Goal: Task Accomplishment & Management: Complete application form

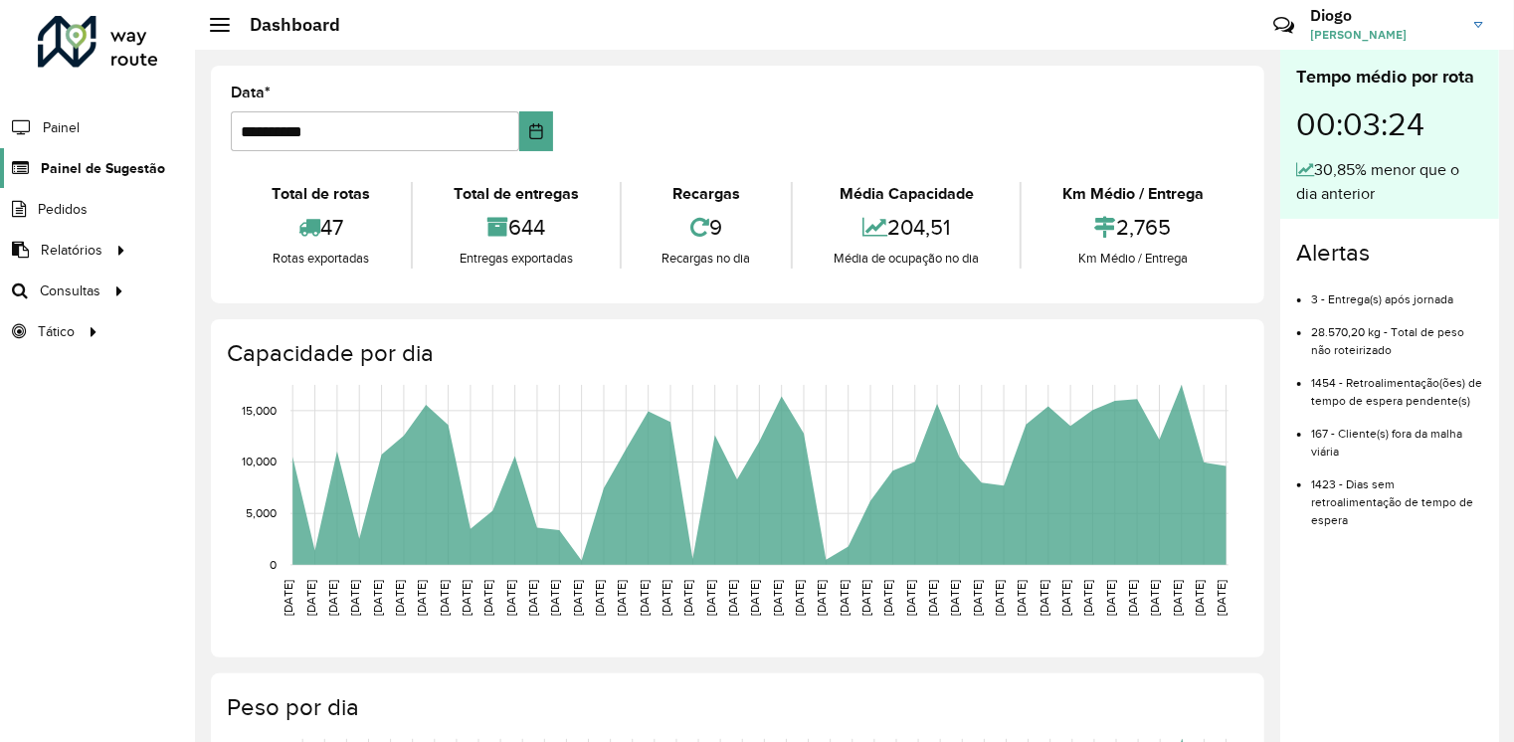
click at [118, 169] on span "Painel de Sugestão" at bounding box center [103, 168] width 124 height 21
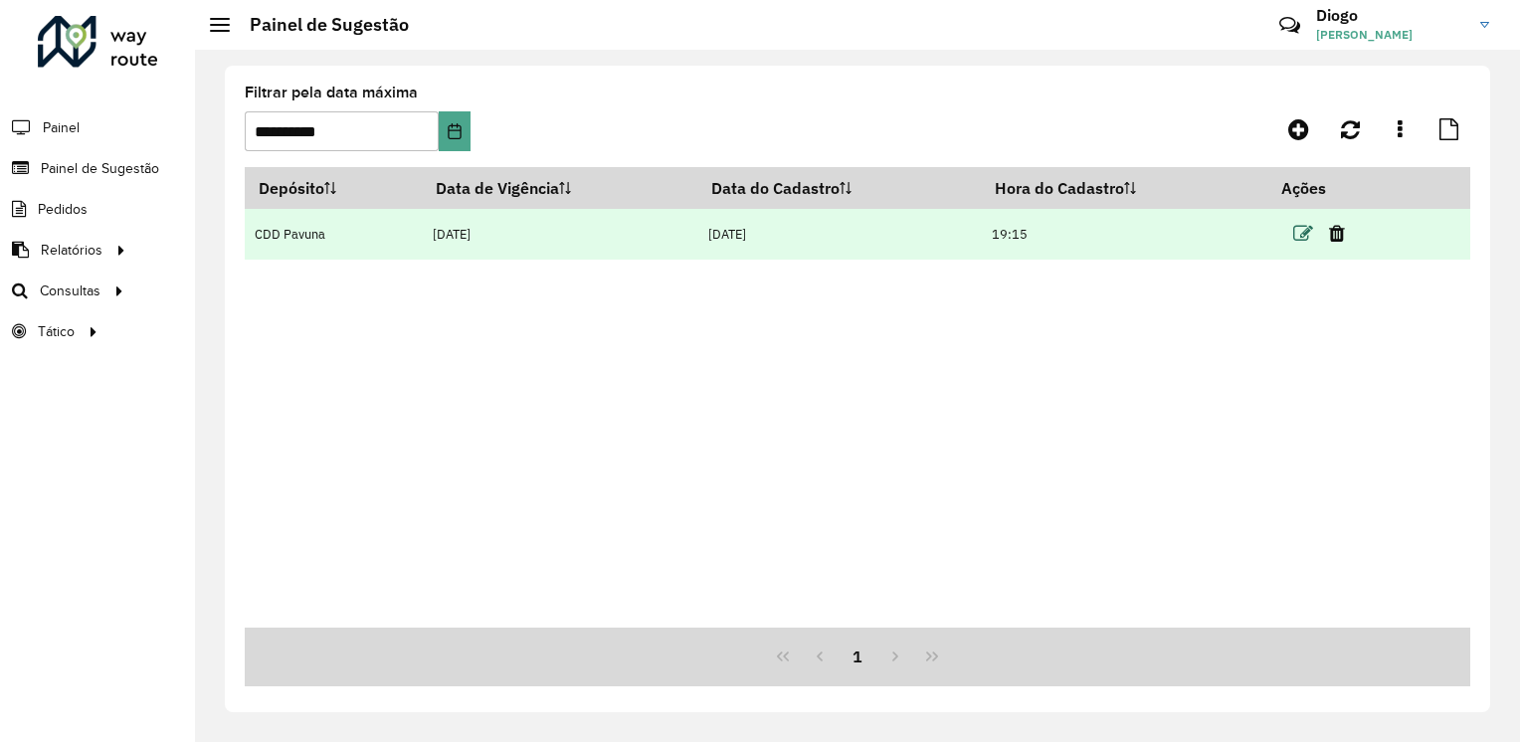
click at [1306, 241] on icon at bounding box center [1303, 234] width 20 height 20
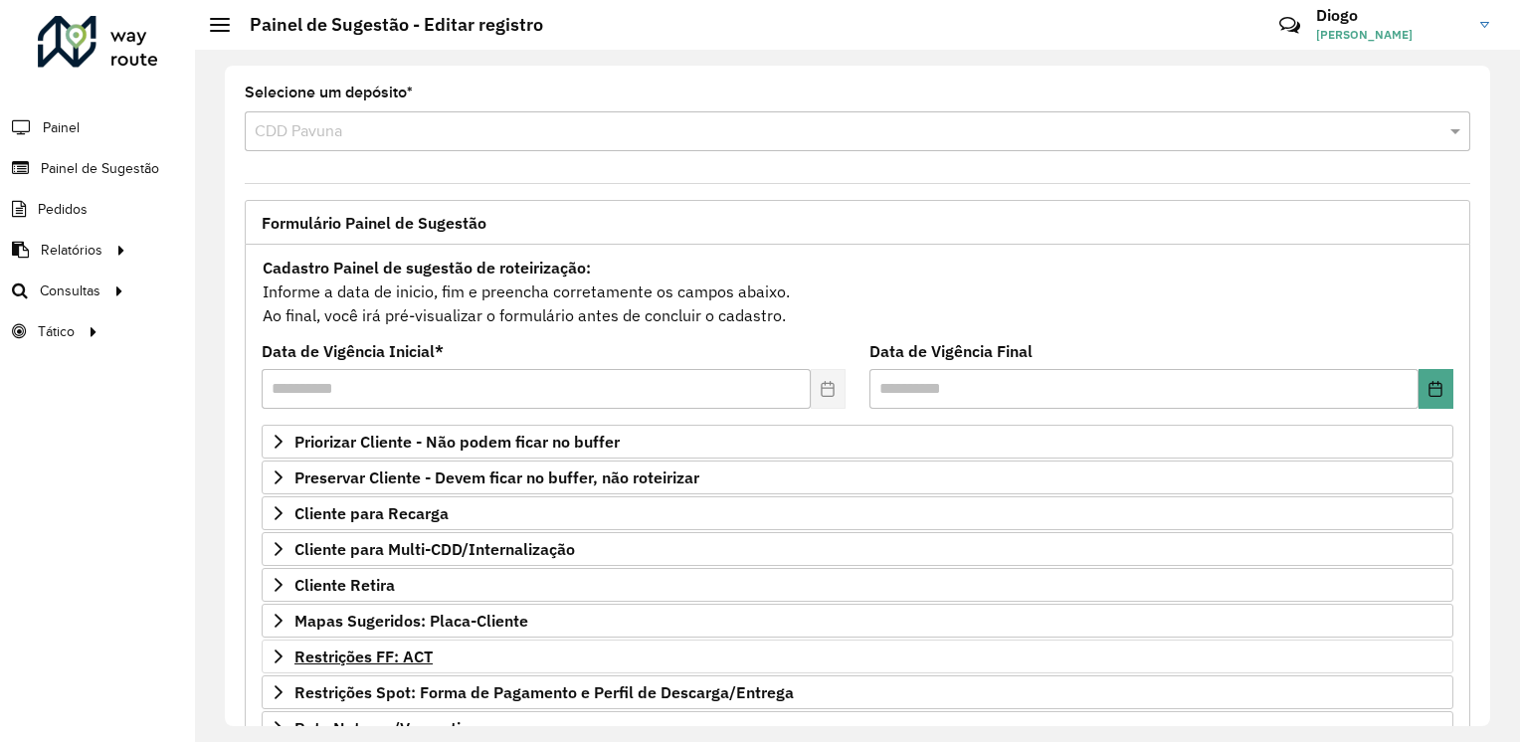
scroll to position [199, 0]
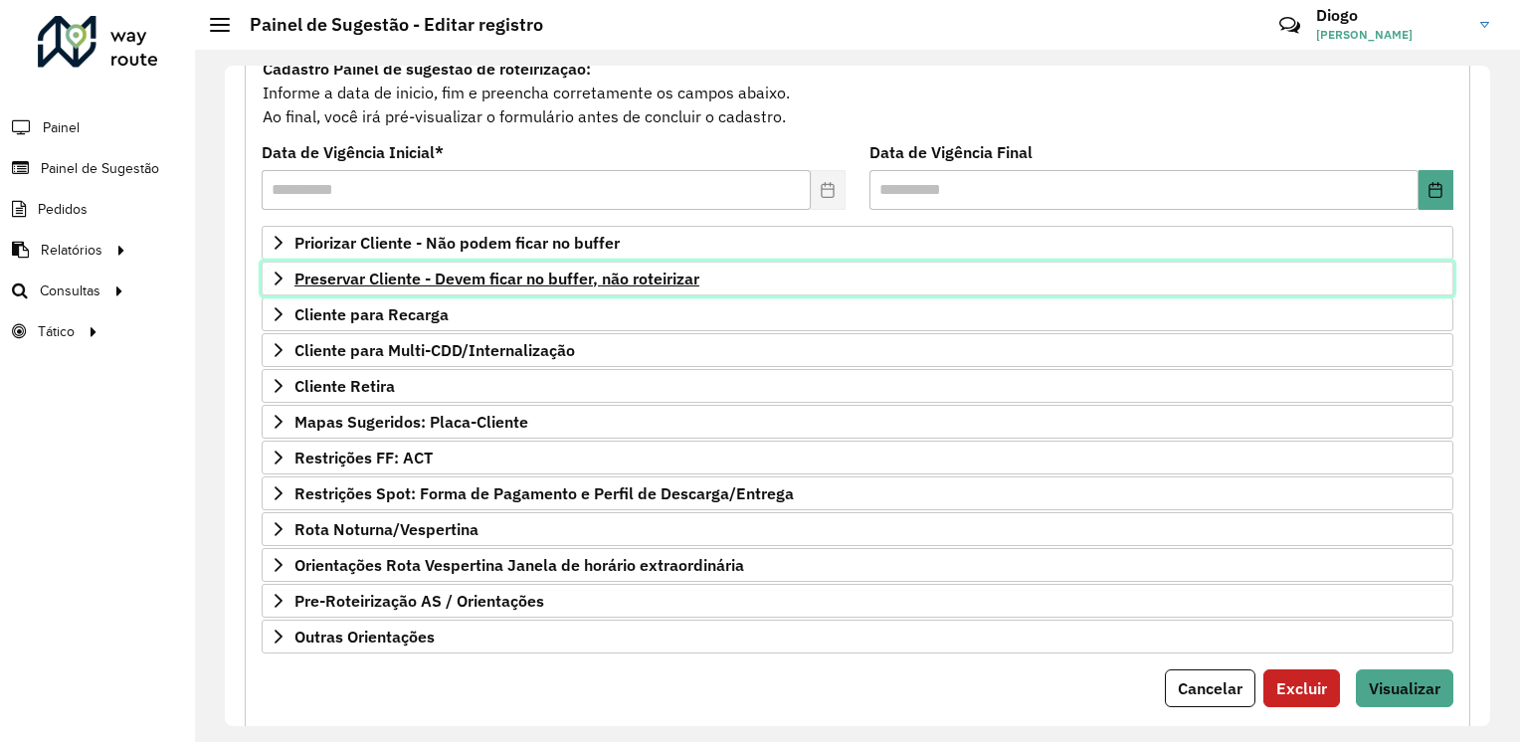
click at [530, 285] on span "Preservar Cliente - Devem ficar no buffer, não roteirizar" at bounding box center [496, 279] width 405 height 16
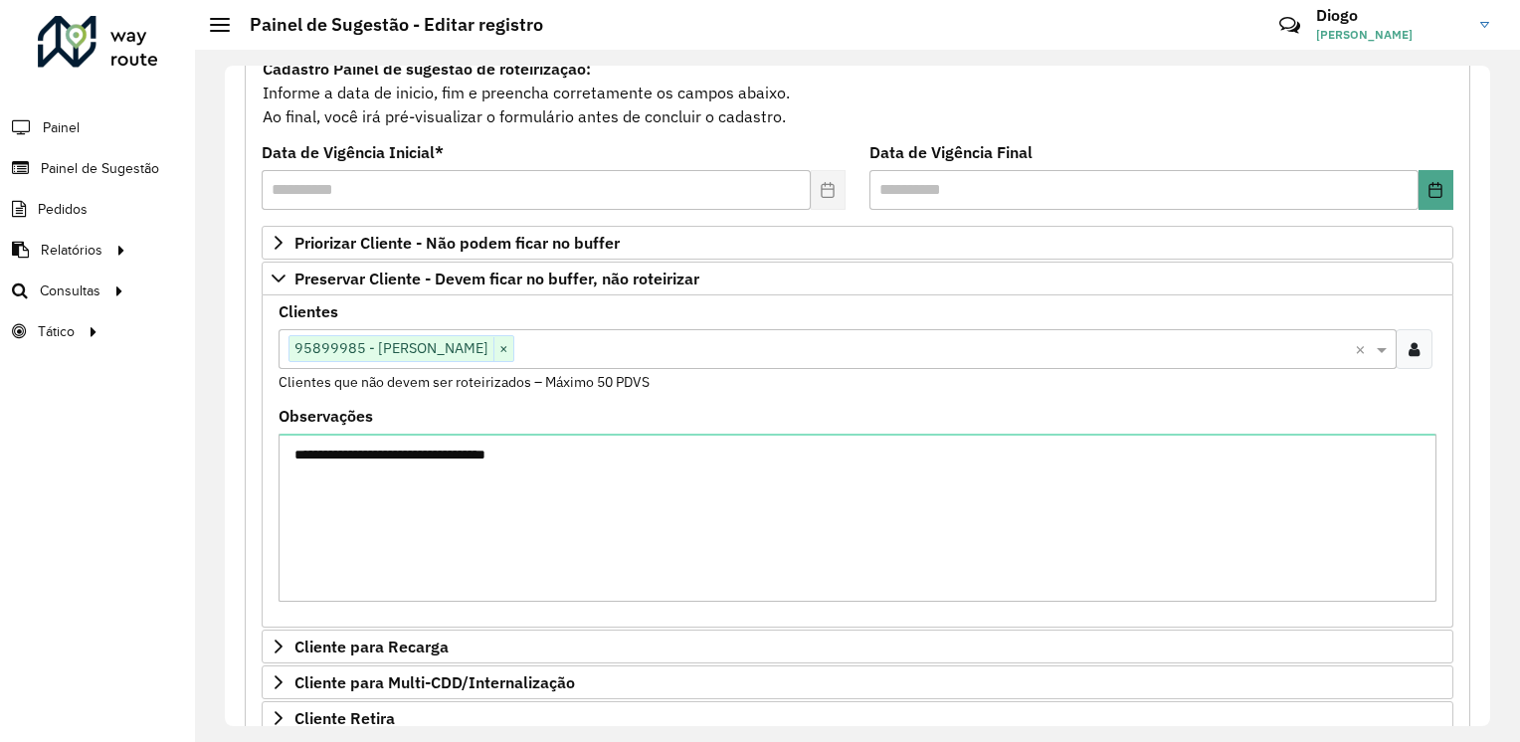
click at [647, 348] on input "text" at bounding box center [934, 350] width 840 height 24
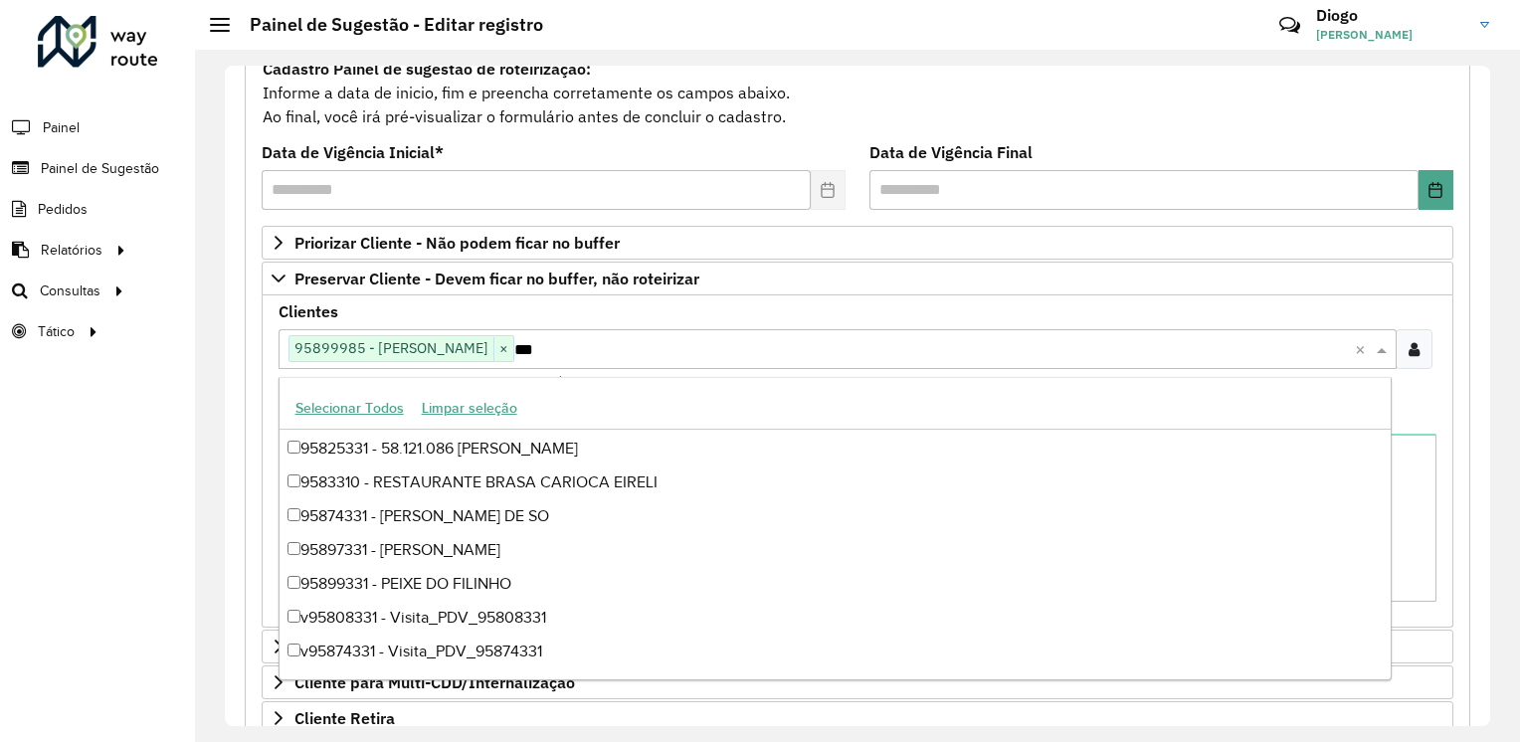
scroll to position [4123, 0]
type input "*****"
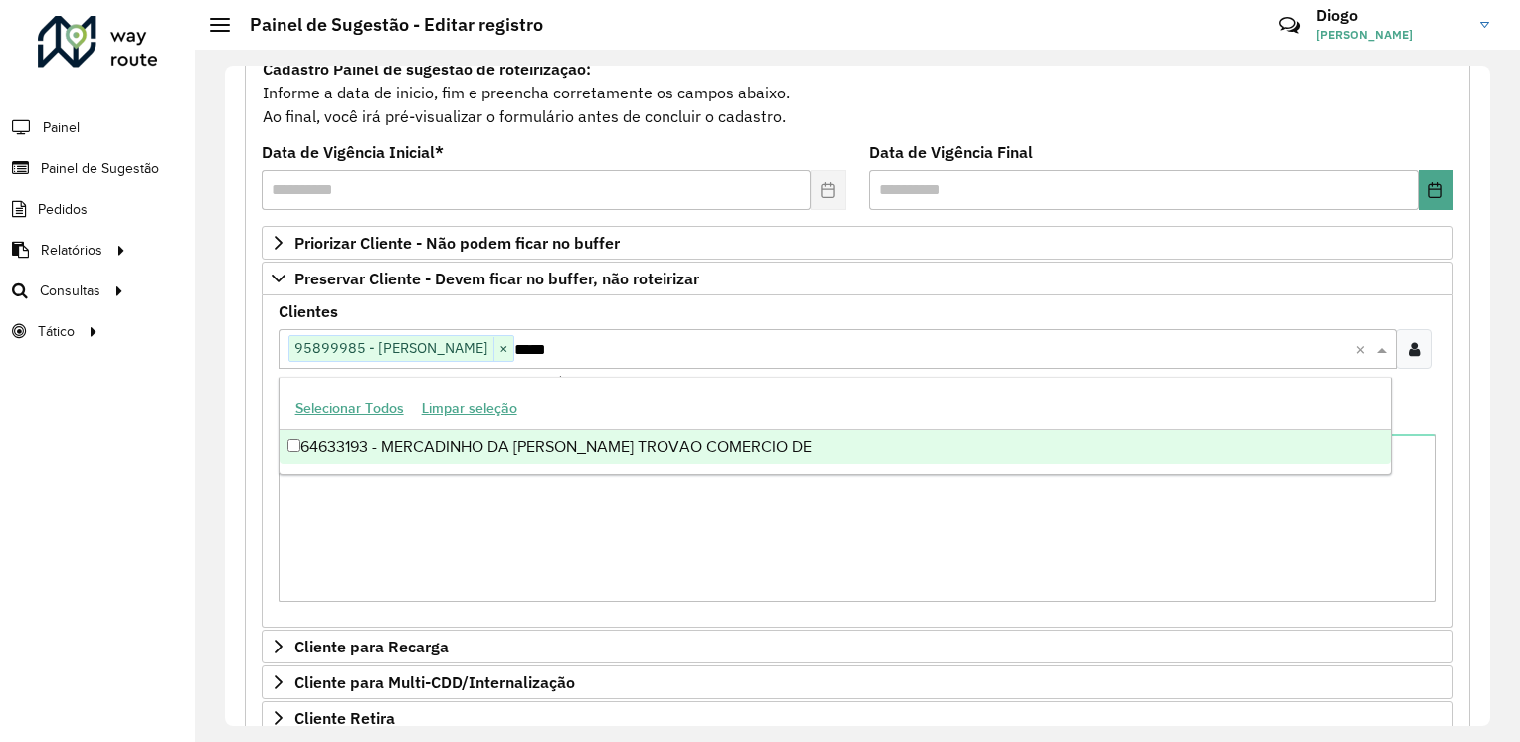
click at [640, 450] on div "64633193 - MERCADINHO DA [PERSON_NAME] TROVAO COMERCIO DE" at bounding box center [834, 447] width 1111 height 34
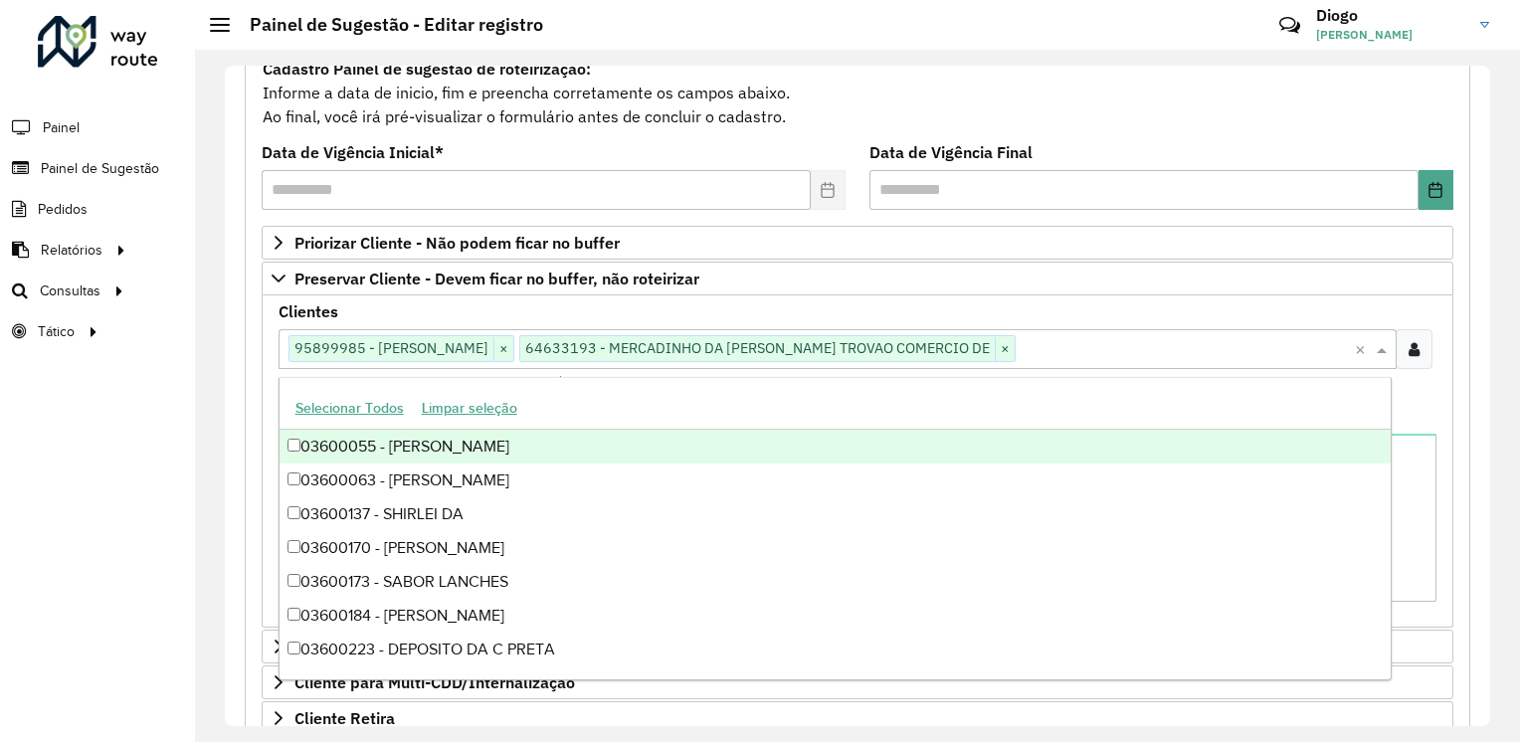
click at [245, 450] on div "**********" at bounding box center [857, 555] width 1225 height 1019
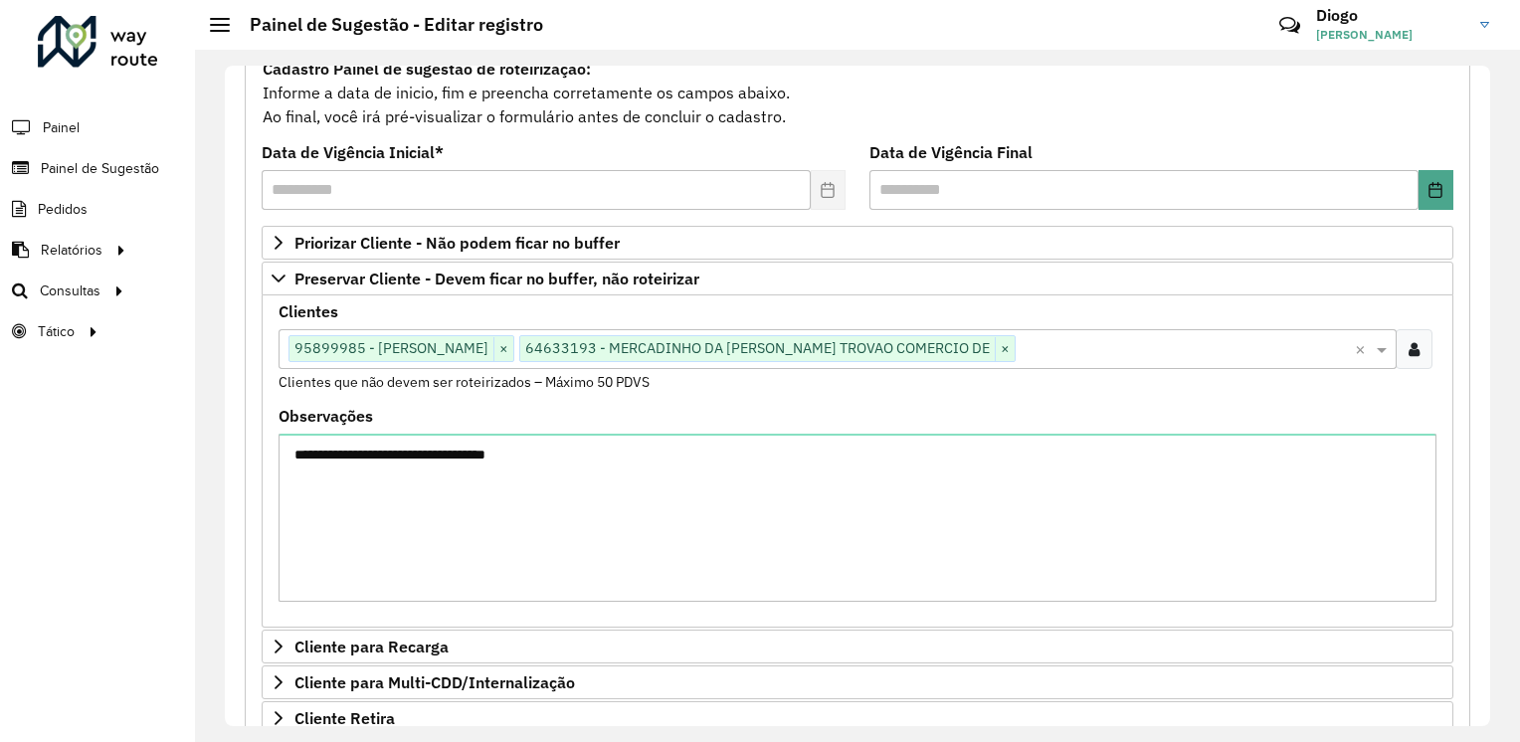
scroll to position [575, 0]
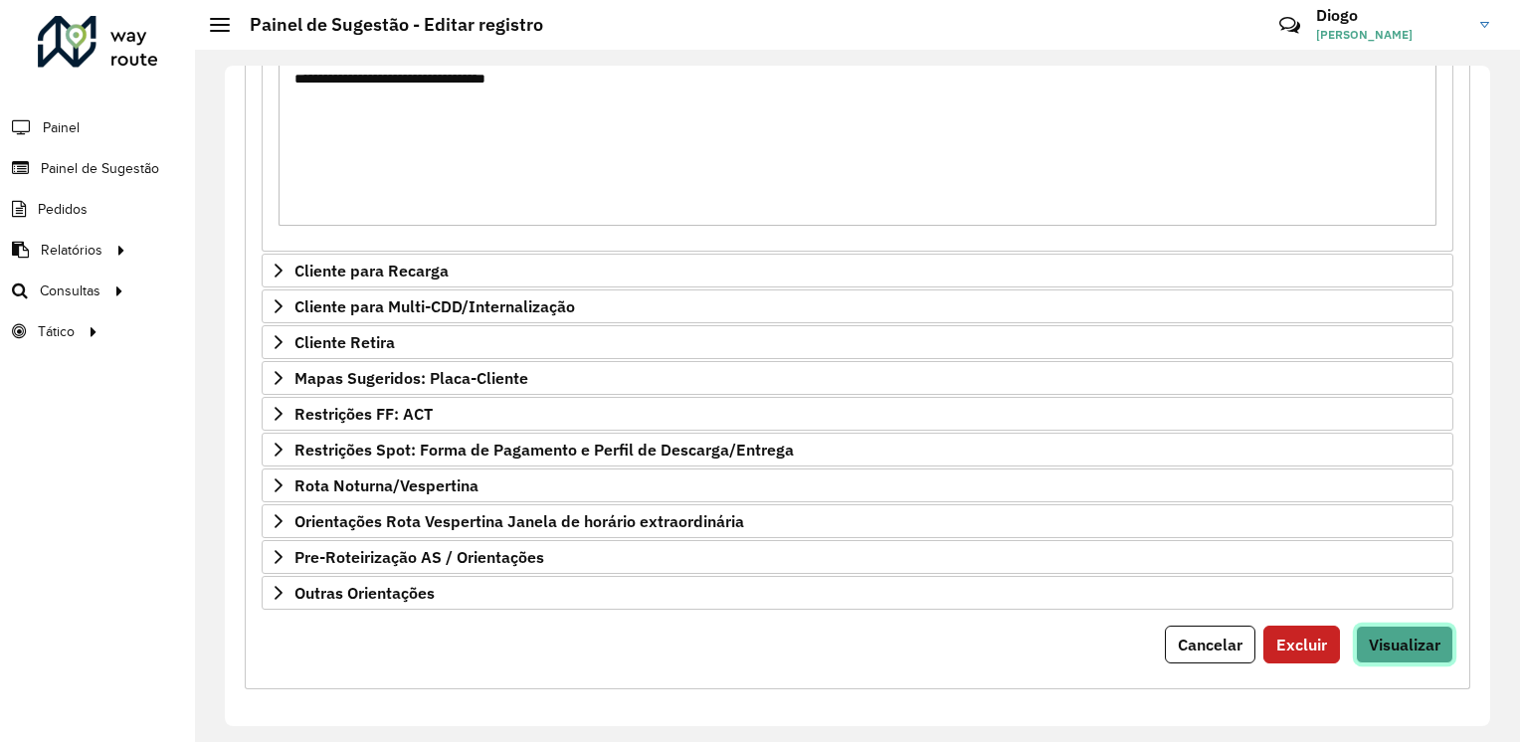
click at [1408, 640] on span "Visualizar" at bounding box center [1404, 645] width 72 height 20
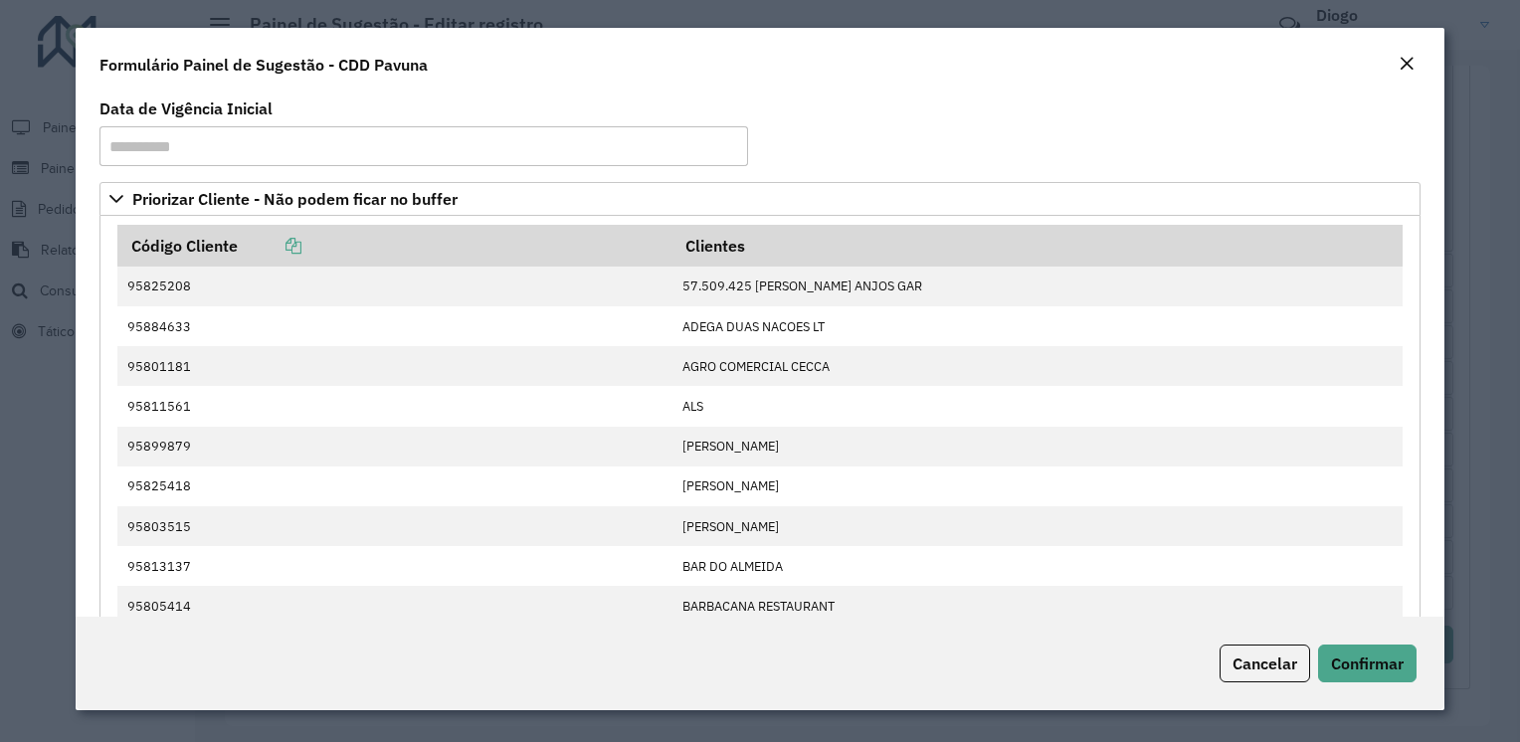
click at [1395, 629] on div "Cancelar Confirmar" at bounding box center [759, 663] width 1367 height 93
click at [1388, 650] on button "Confirmar" at bounding box center [1367, 663] width 98 height 38
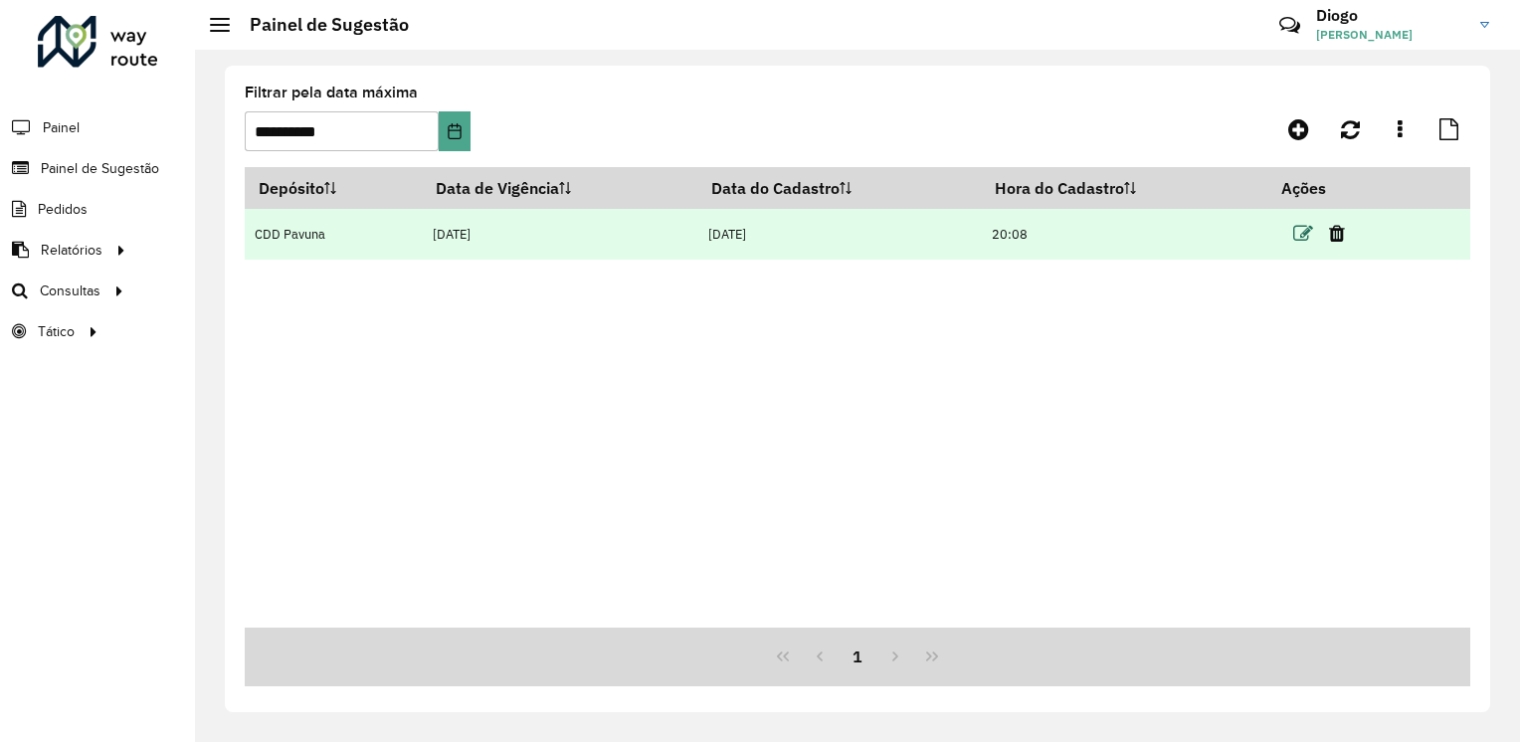
click at [1308, 236] on icon at bounding box center [1303, 234] width 20 height 20
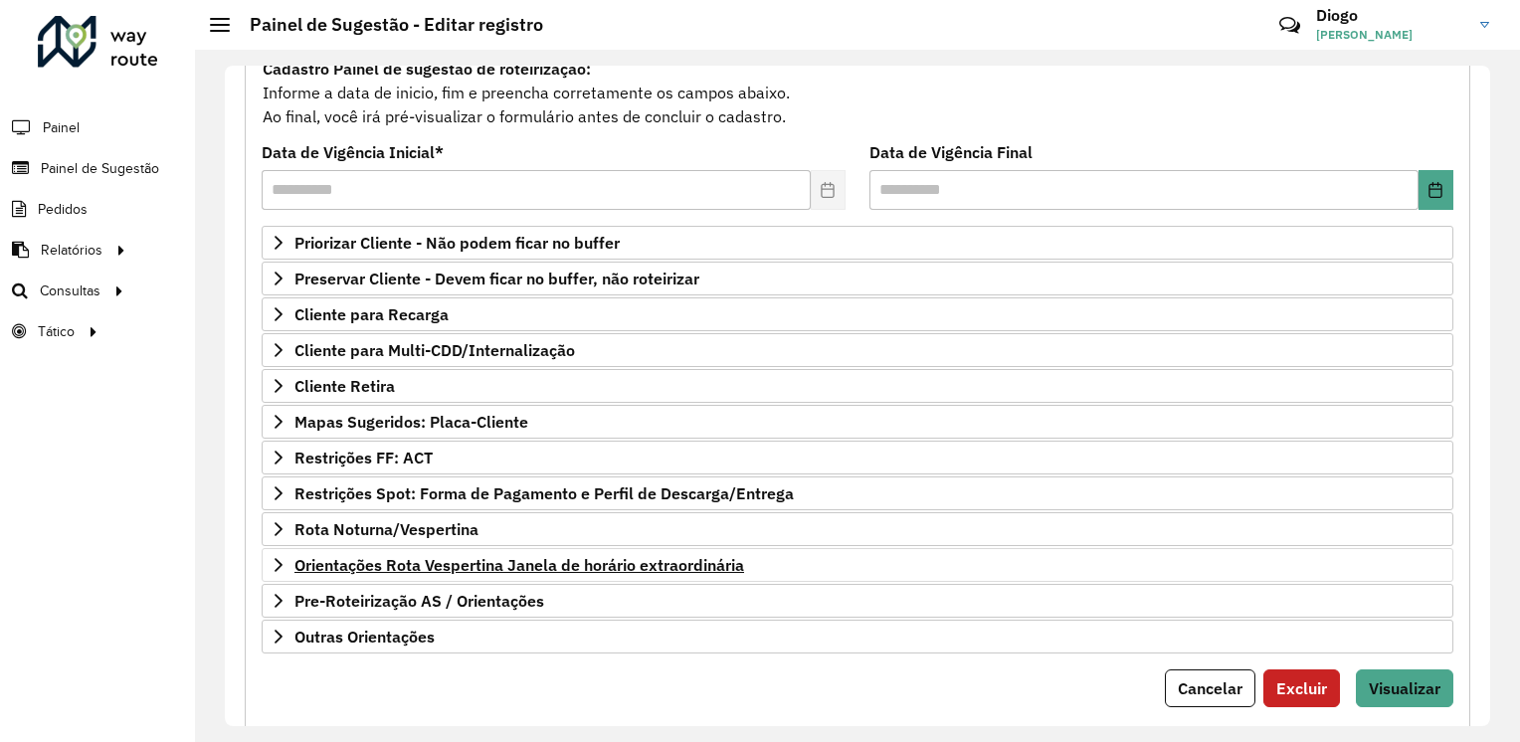
scroll to position [242, 0]
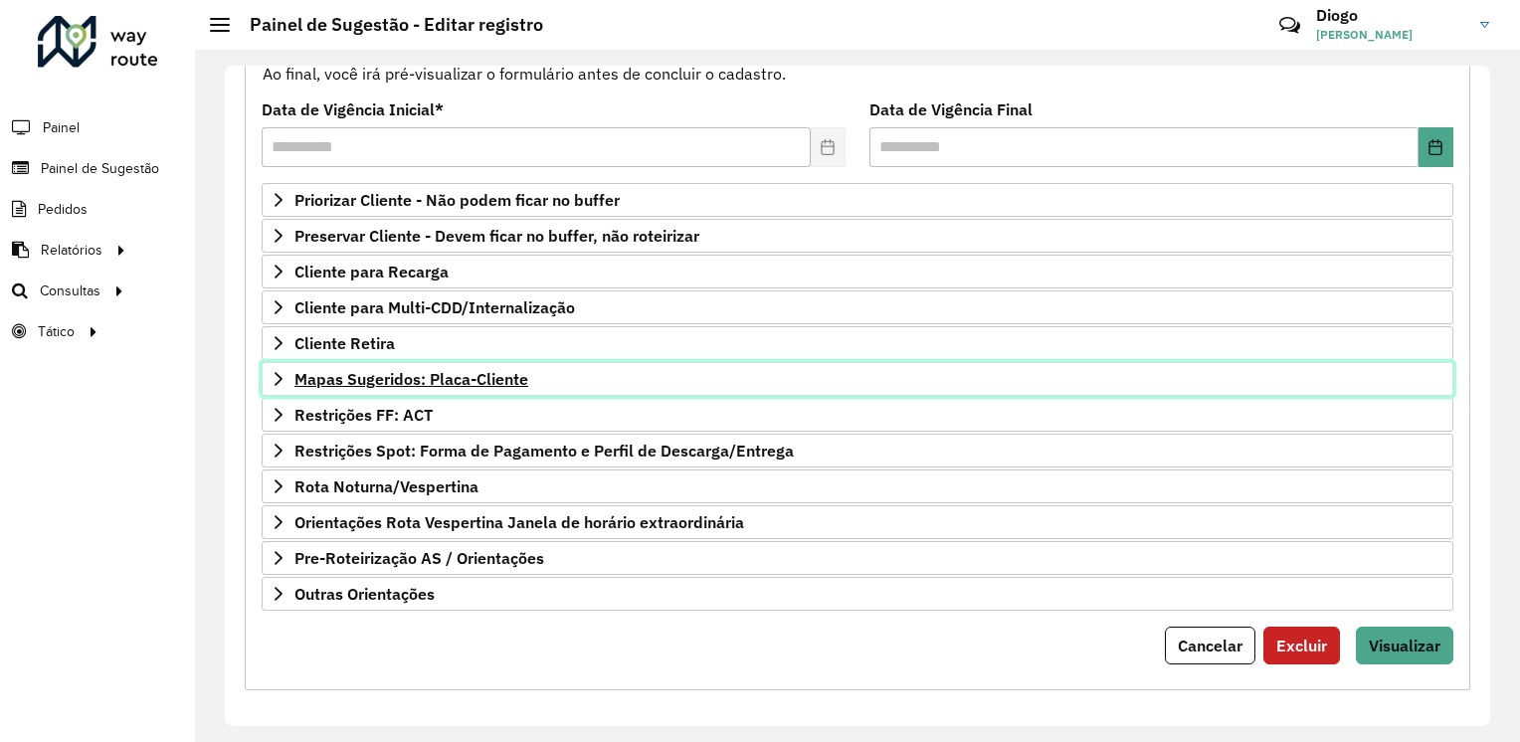
click at [478, 374] on span "Mapas Sugeridos: Placa-Cliente" at bounding box center [411, 379] width 234 height 16
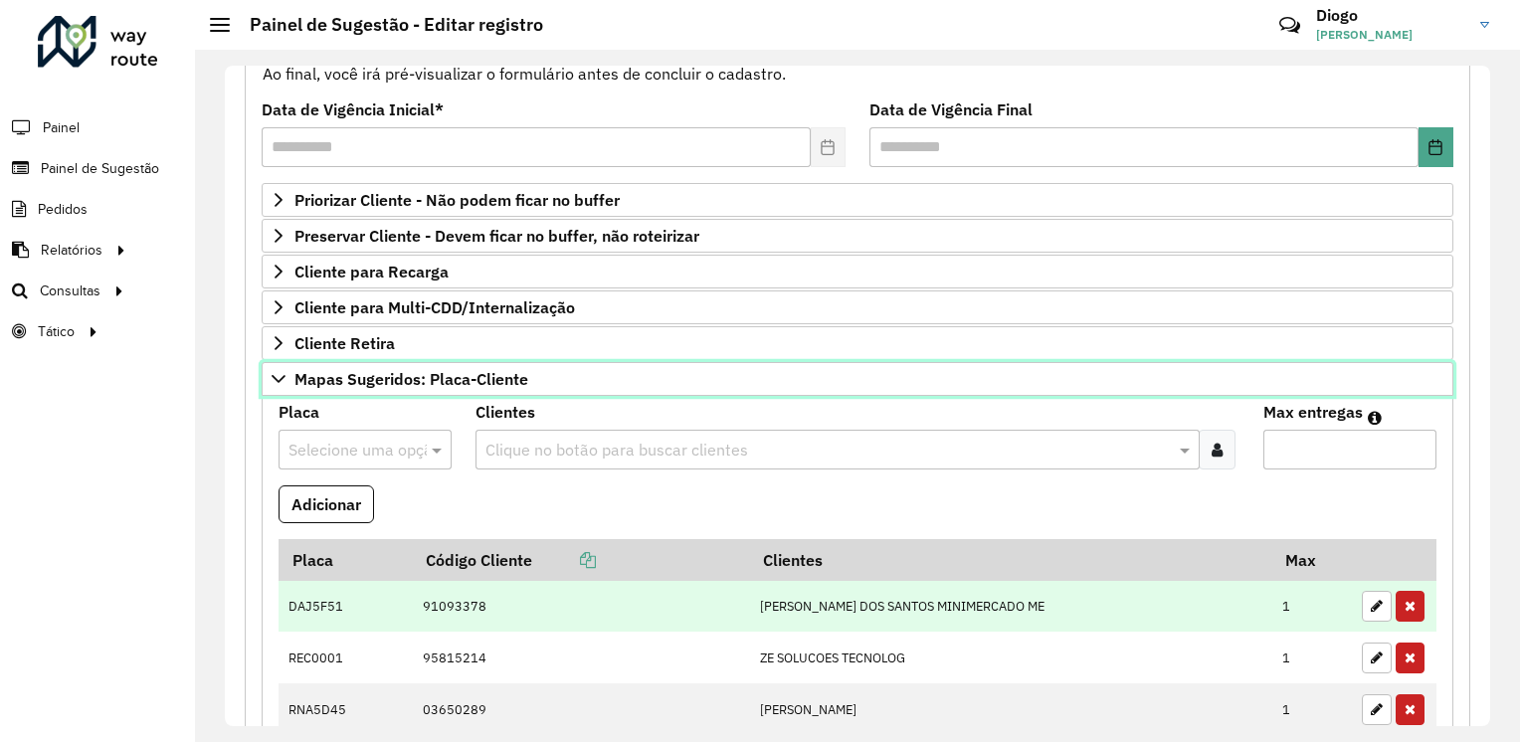
scroll to position [341, 0]
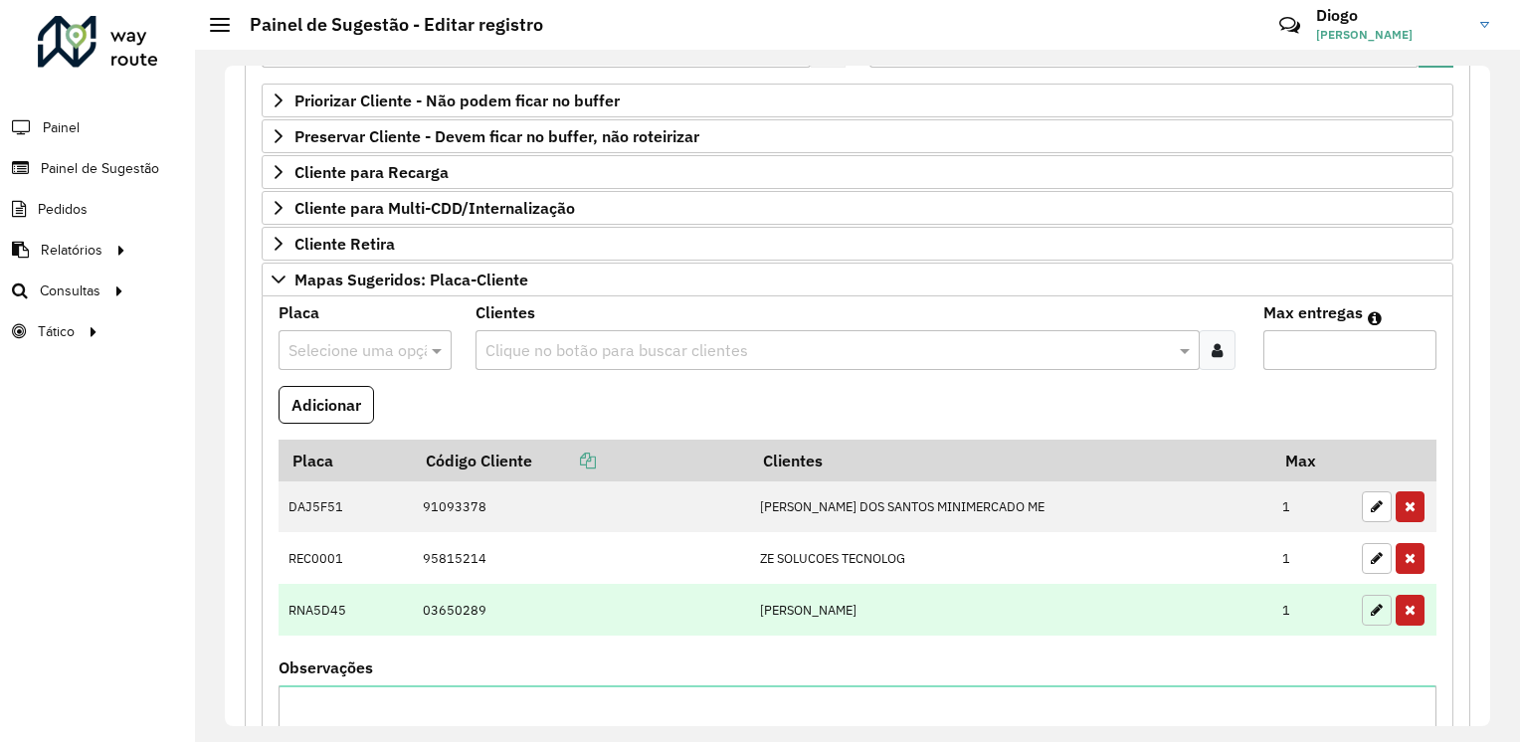
click at [1370, 605] on icon "button" at bounding box center [1376, 610] width 12 height 14
type input "*"
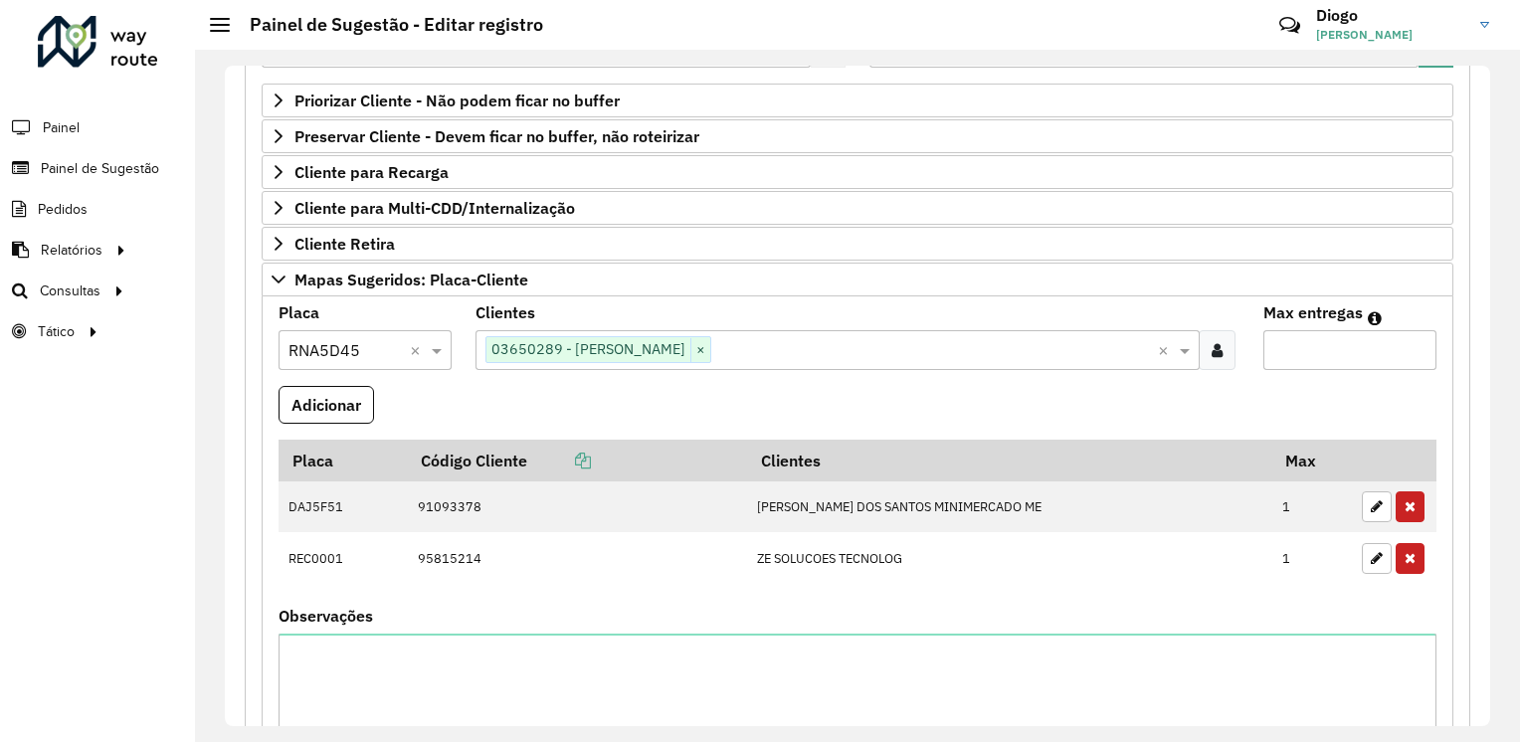
click at [894, 340] on input "text" at bounding box center [934, 351] width 447 height 24
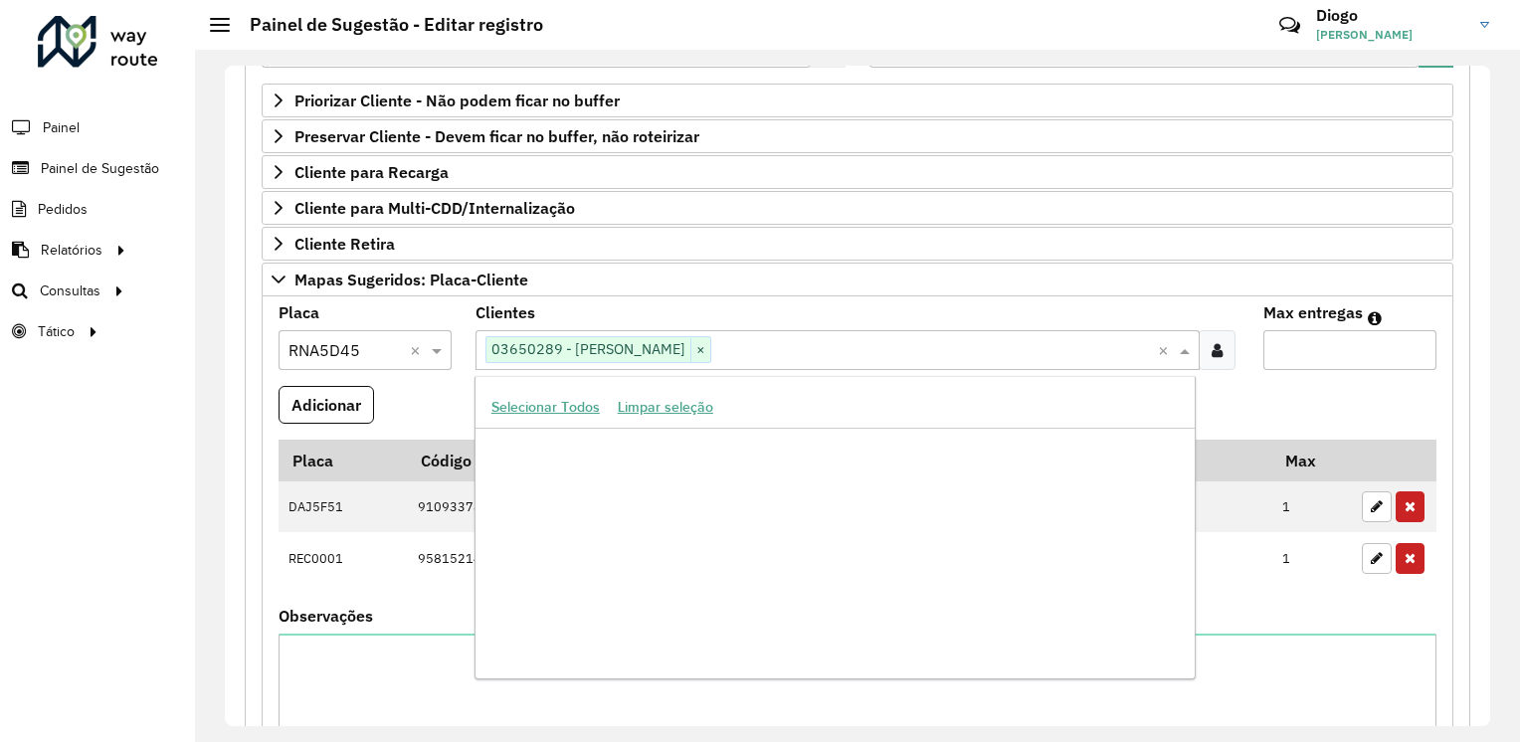
scroll to position [162881, 0]
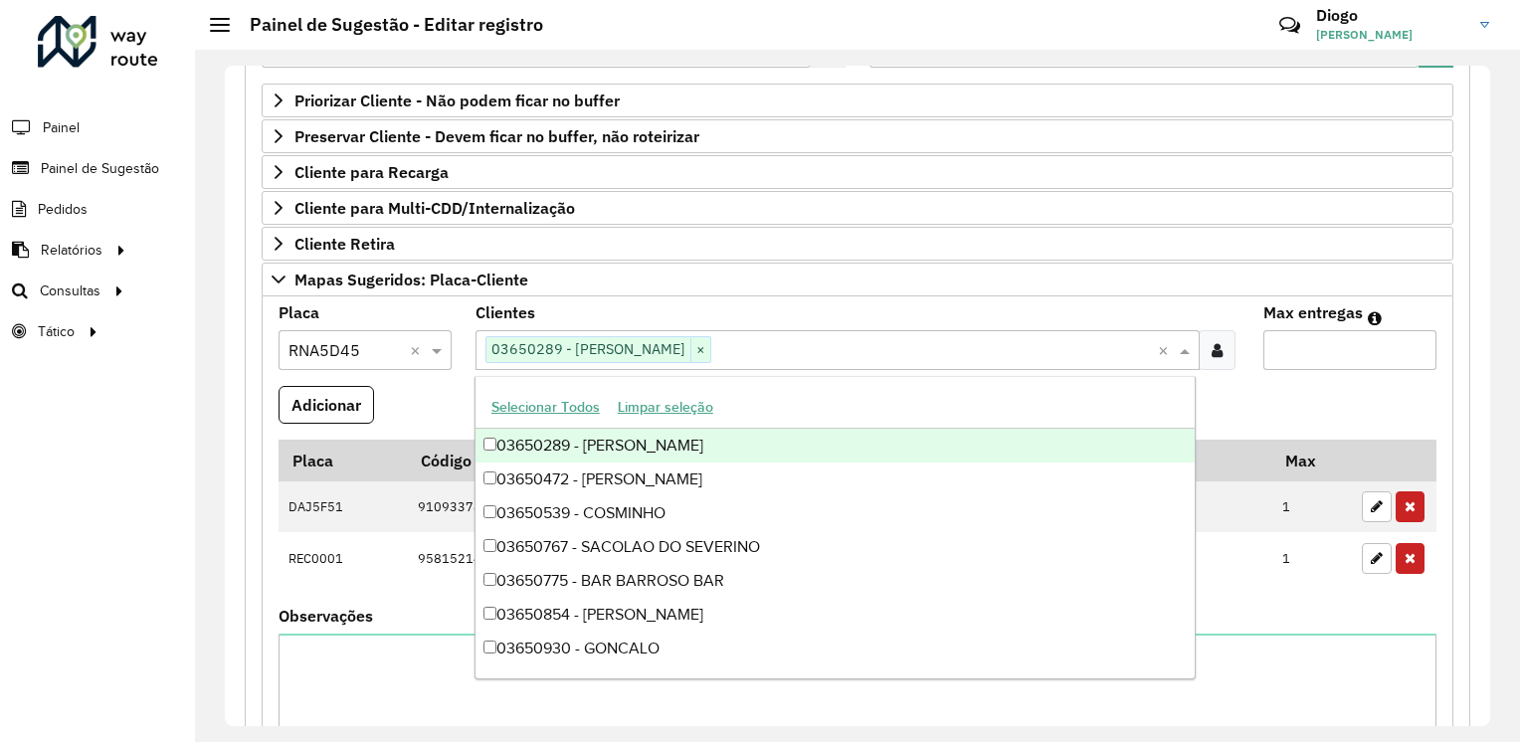
click at [345, 354] on input "text" at bounding box center [344, 351] width 113 height 24
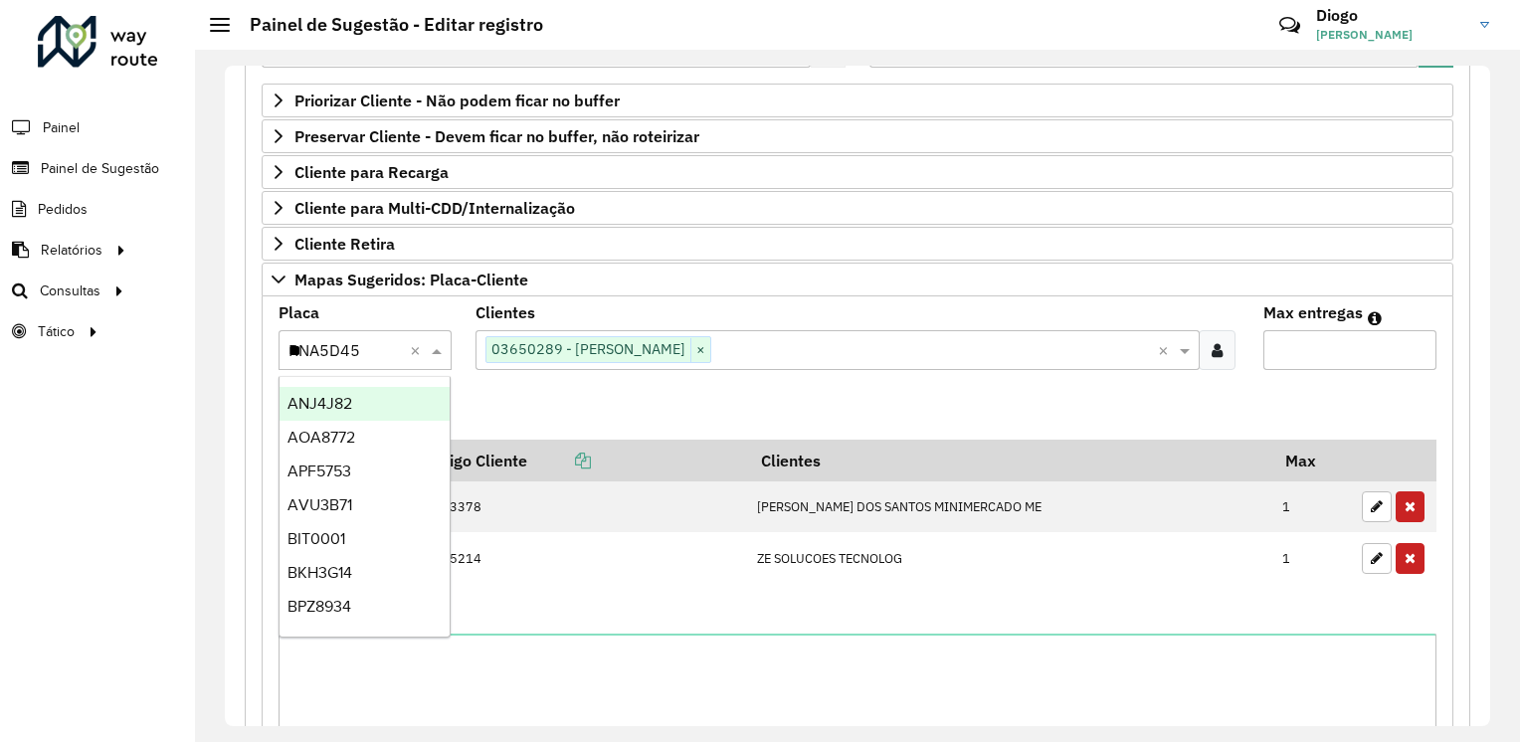
type input "***"
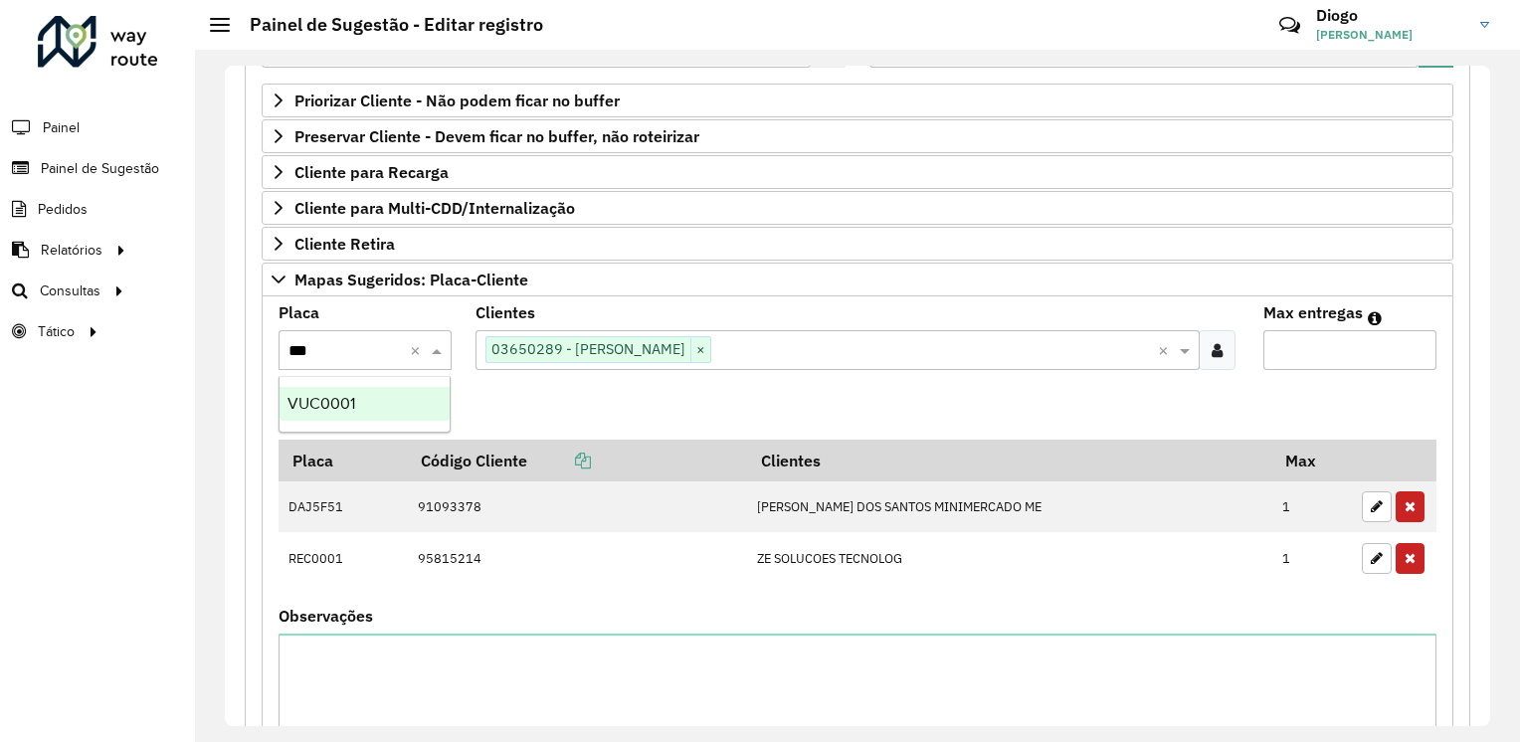
click at [374, 415] on div "VUC0001" at bounding box center [364, 404] width 170 height 34
click at [1307, 340] on input "*" at bounding box center [1349, 350] width 173 height 40
type input "*"
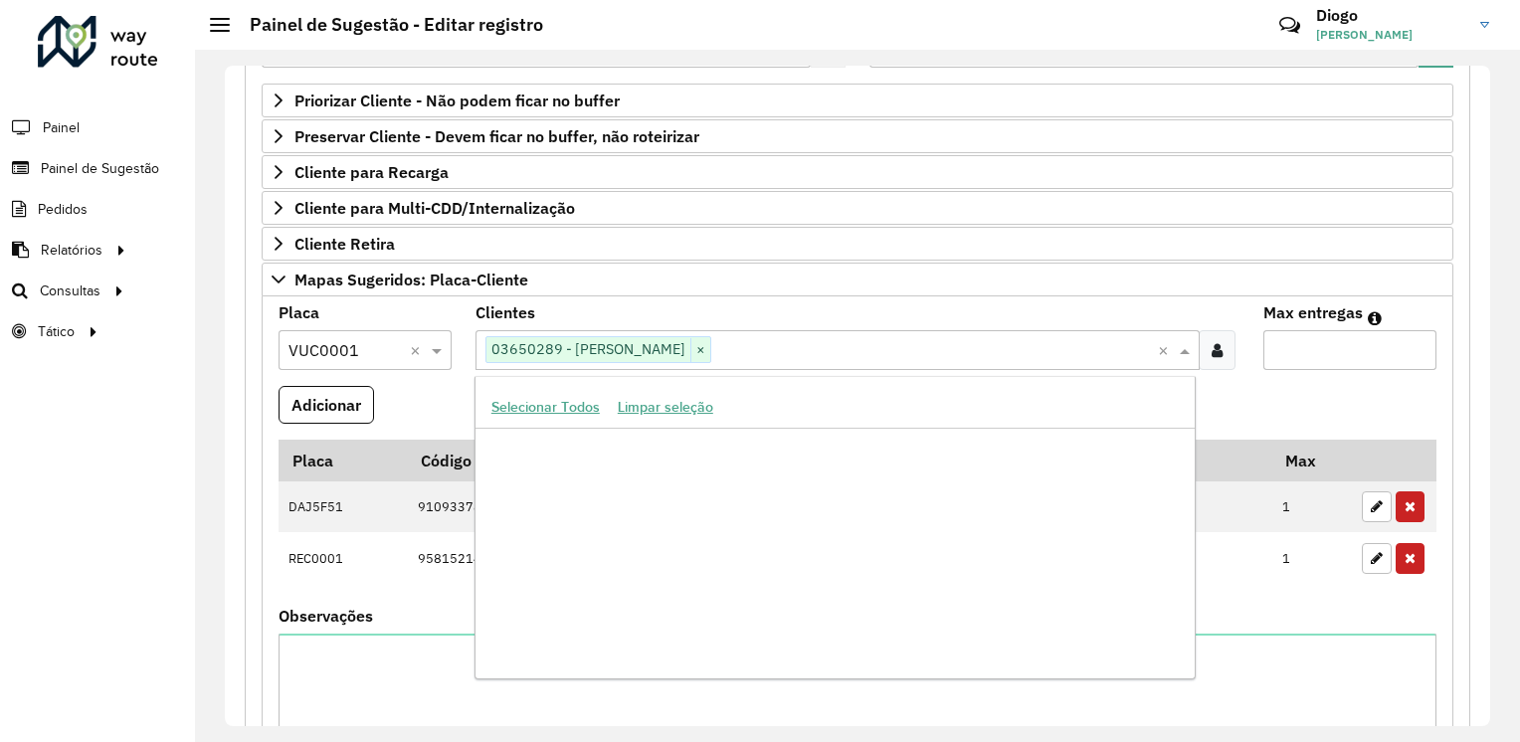
click at [967, 344] on input "text" at bounding box center [934, 351] width 447 height 24
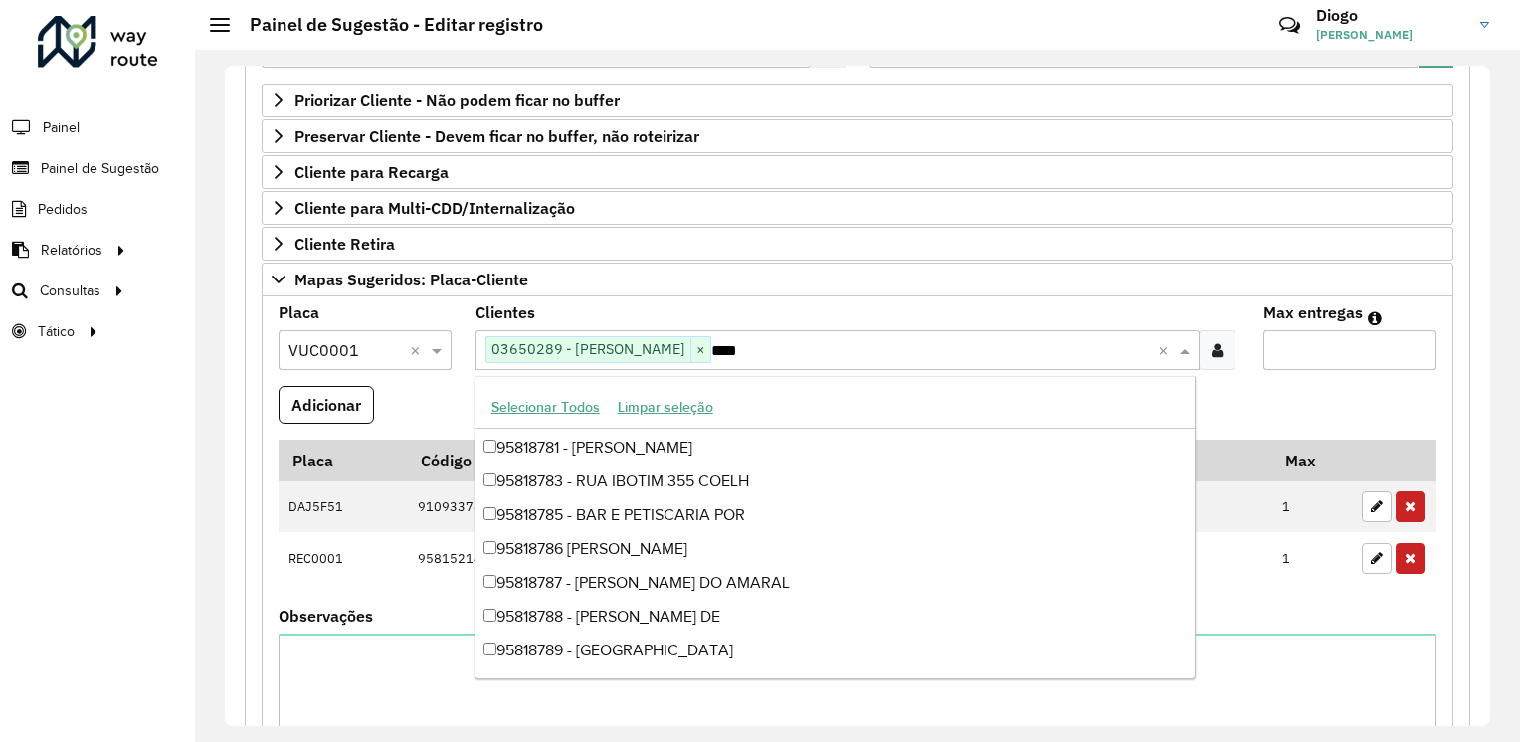
scroll to position [235, 0]
type input "*****"
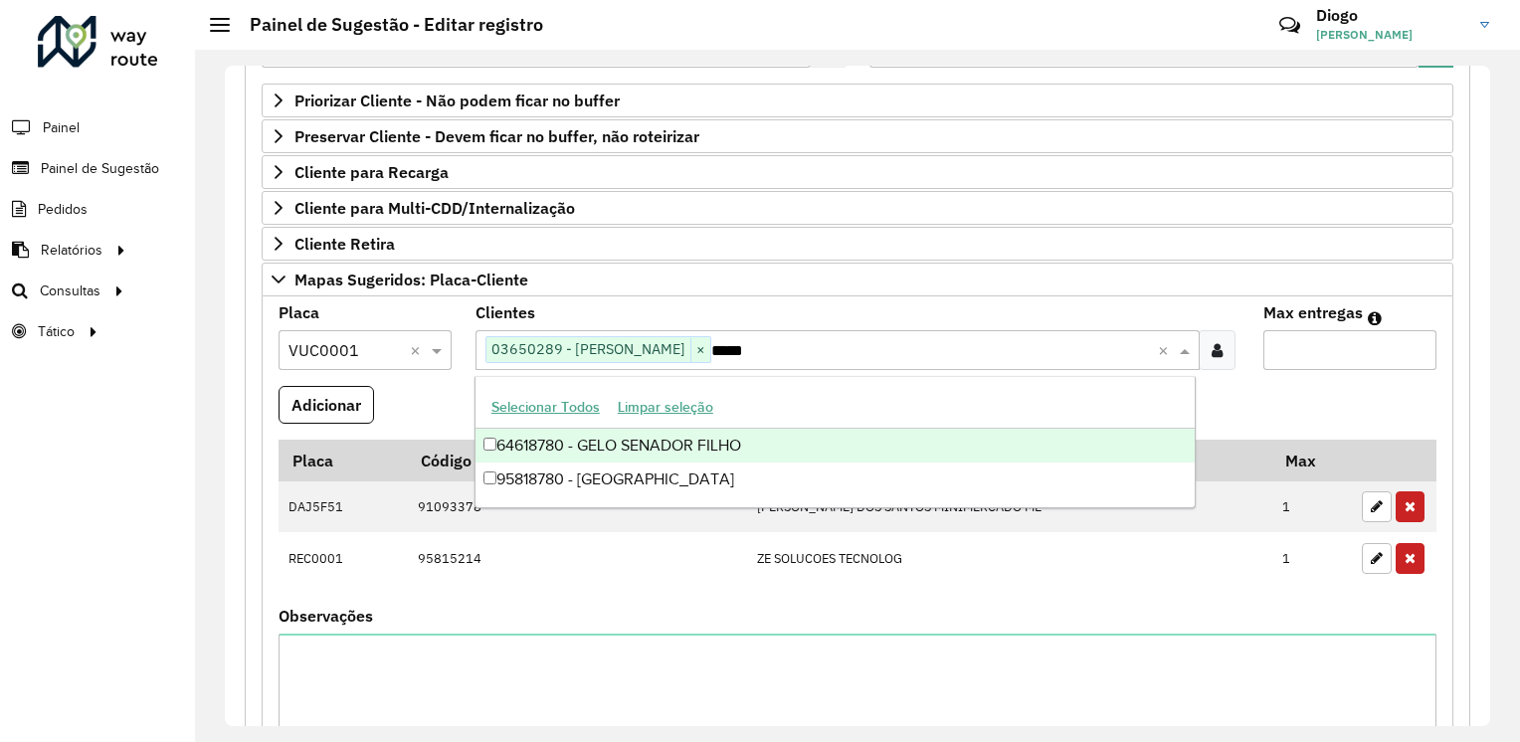
scroll to position [0, 0]
click at [766, 449] on div "64618780 - GELO SENADOR FILHO" at bounding box center [834, 446] width 719 height 34
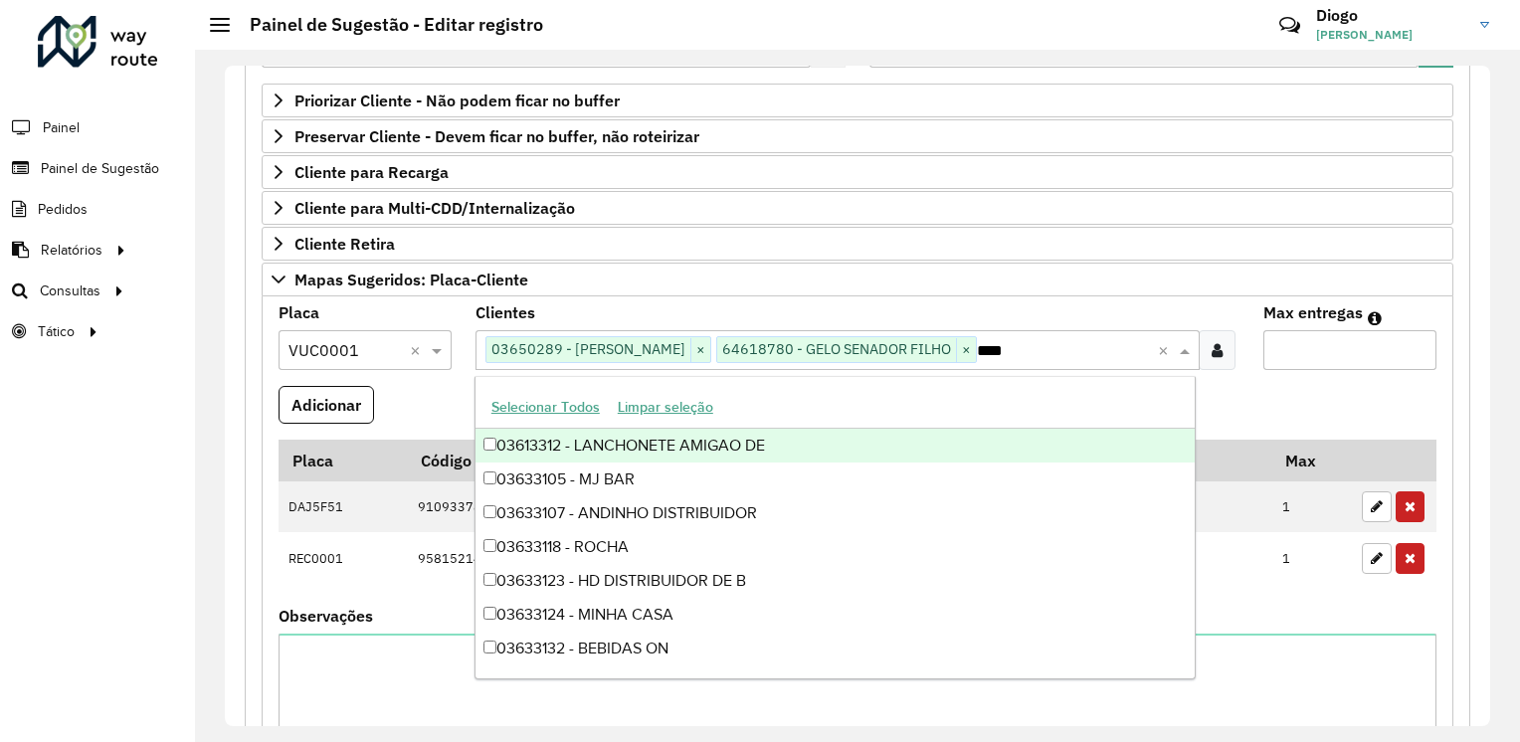
type input "*****"
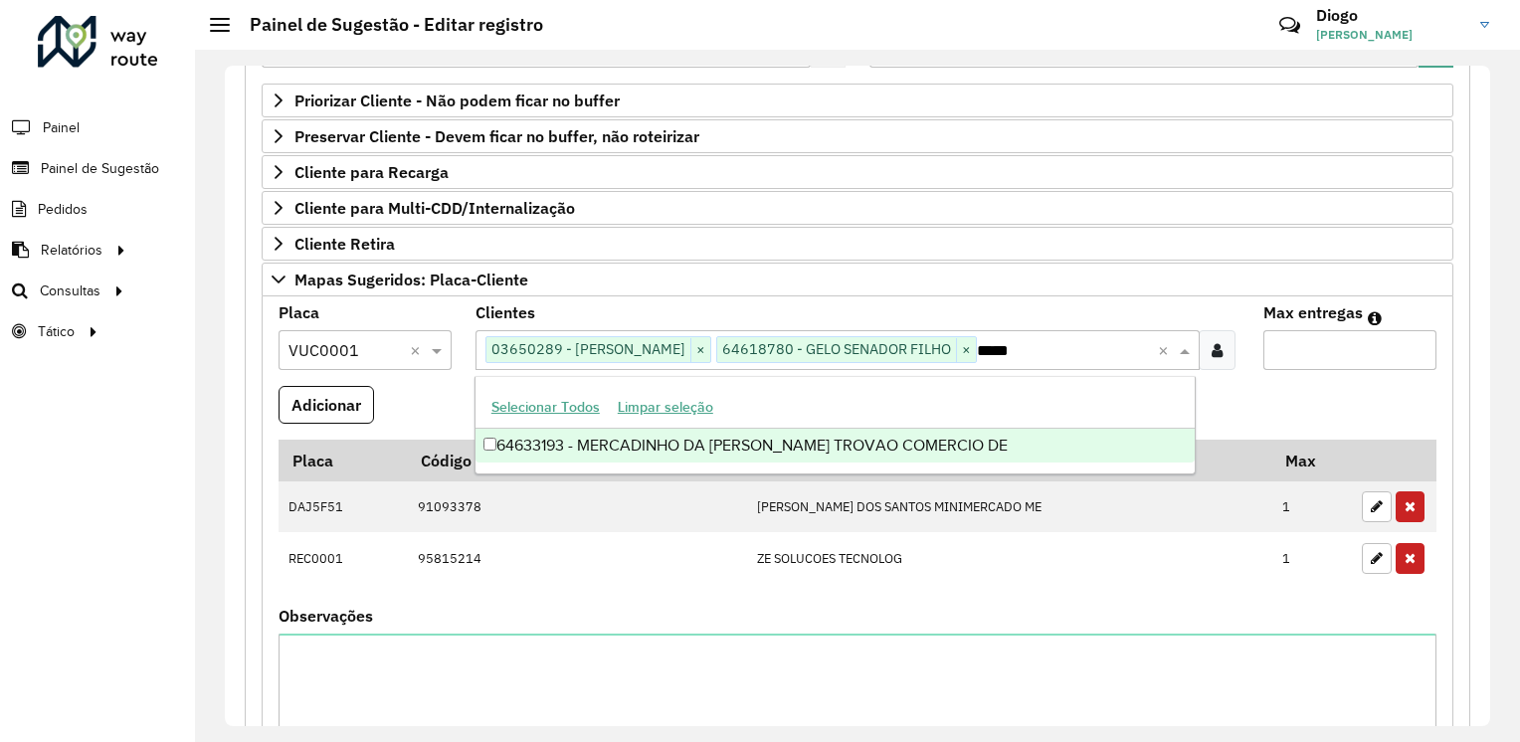
click at [1027, 446] on div "64633193 - MERCADINHO DA [PERSON_NAME] TROVAO COMERCIO DE" at bounding box center [834, 446] width 719 height 34
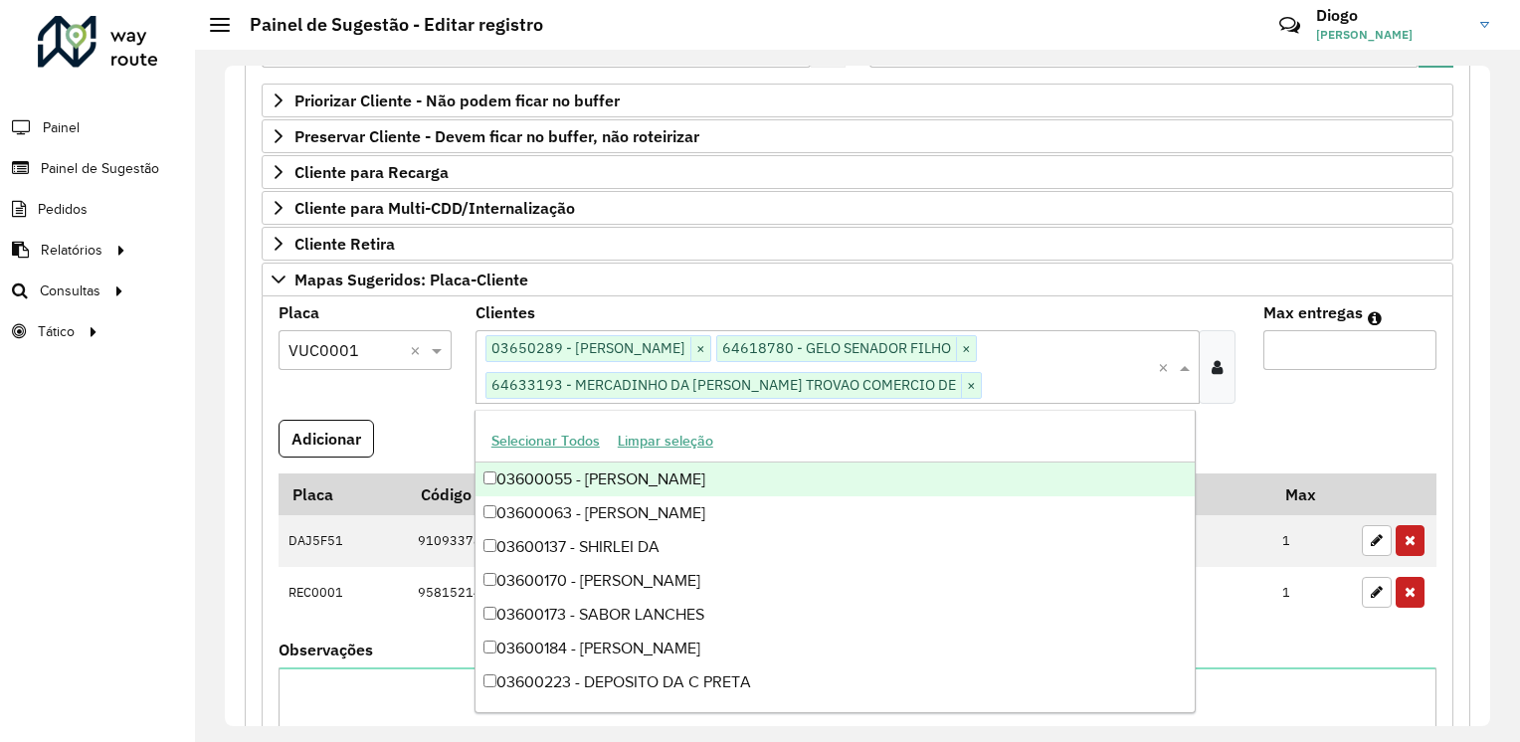
click at [1336, 412] on formly-field "[PERSON_NAME] entregas *" at bounding box center [1349, 362] width 197 height 114
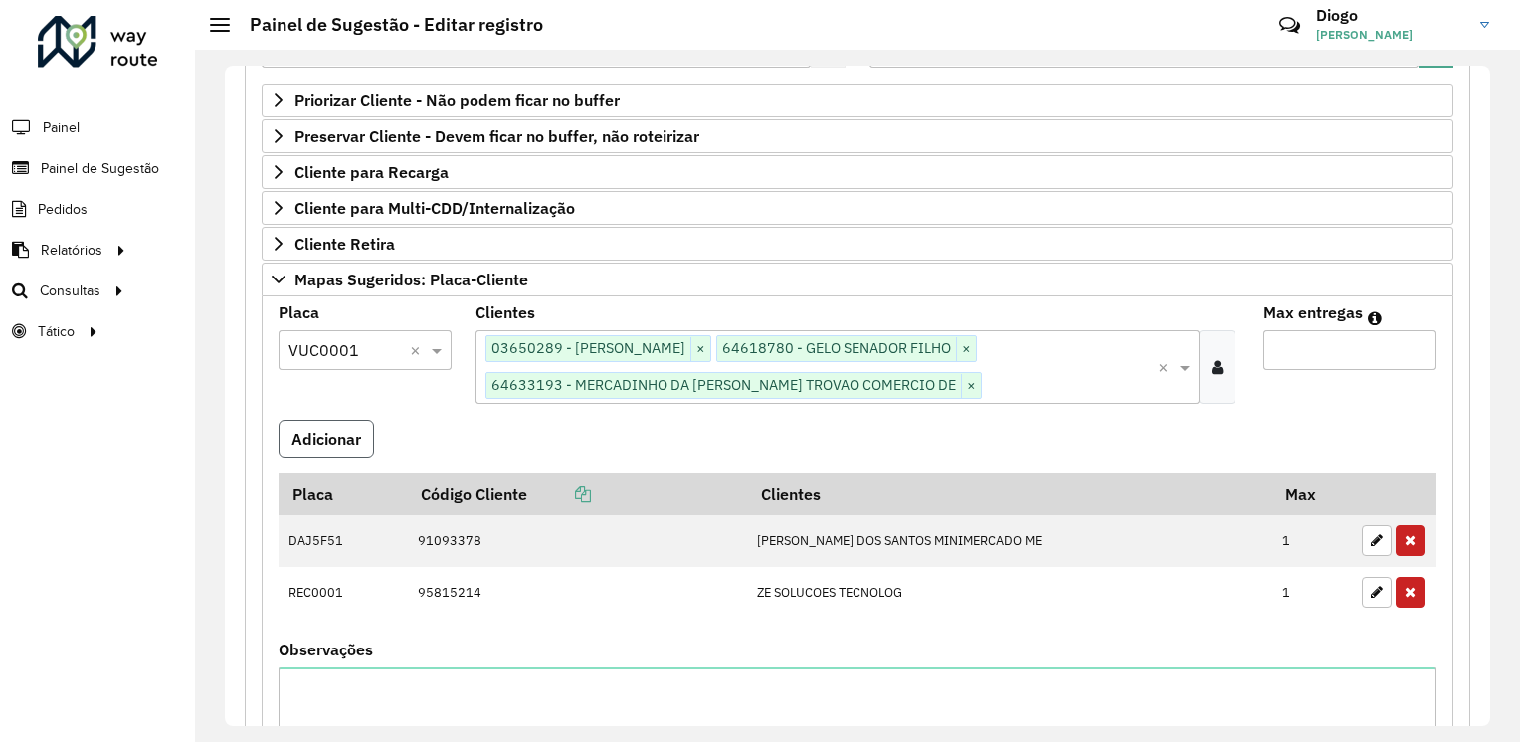
click at [363, 441] on button "Adicionar" at bounding box center [325, 439] width 95 height 38
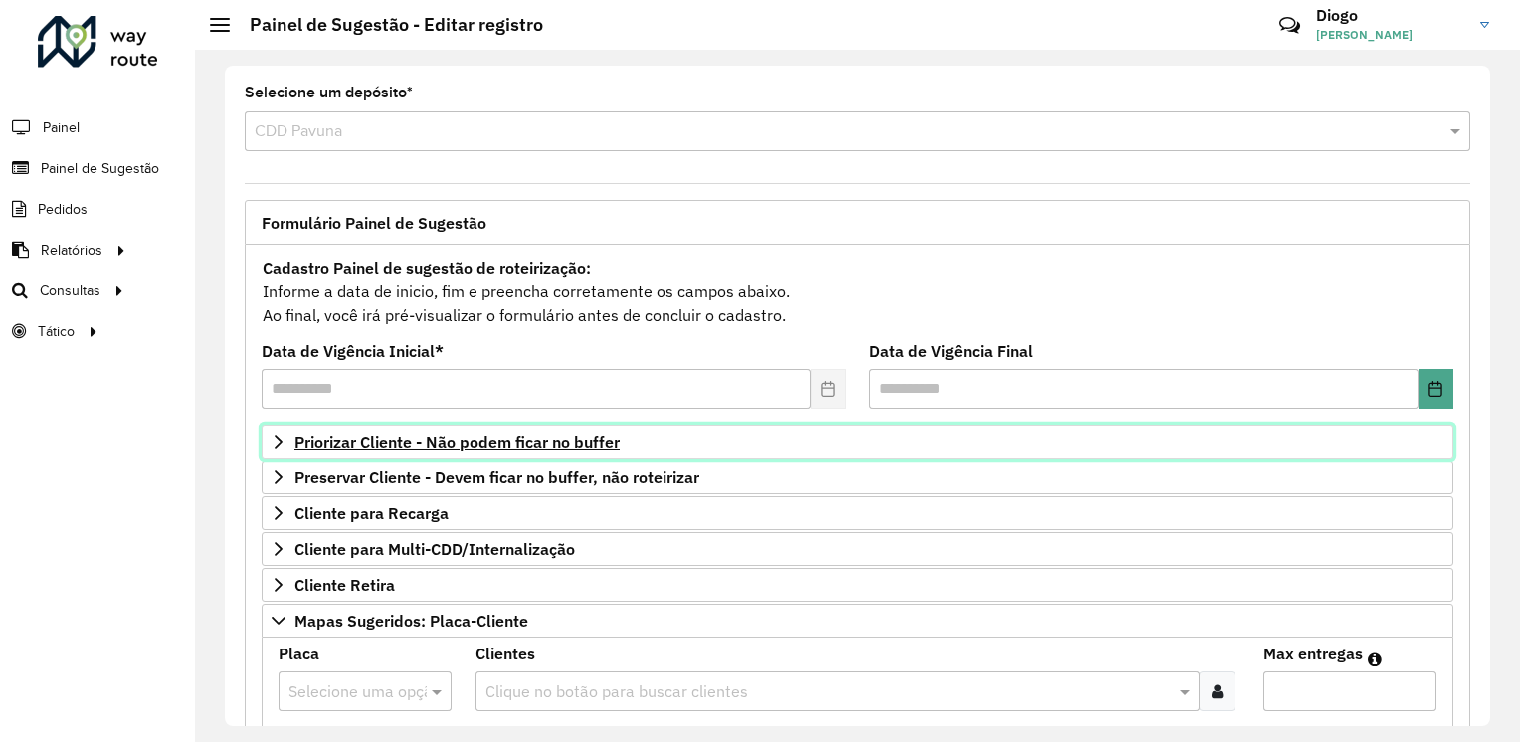
click at [557, 438] on span "Priorizar Cliente - Não podem ficar no buffer" at bounding box center [456, 442] width 325 height 16
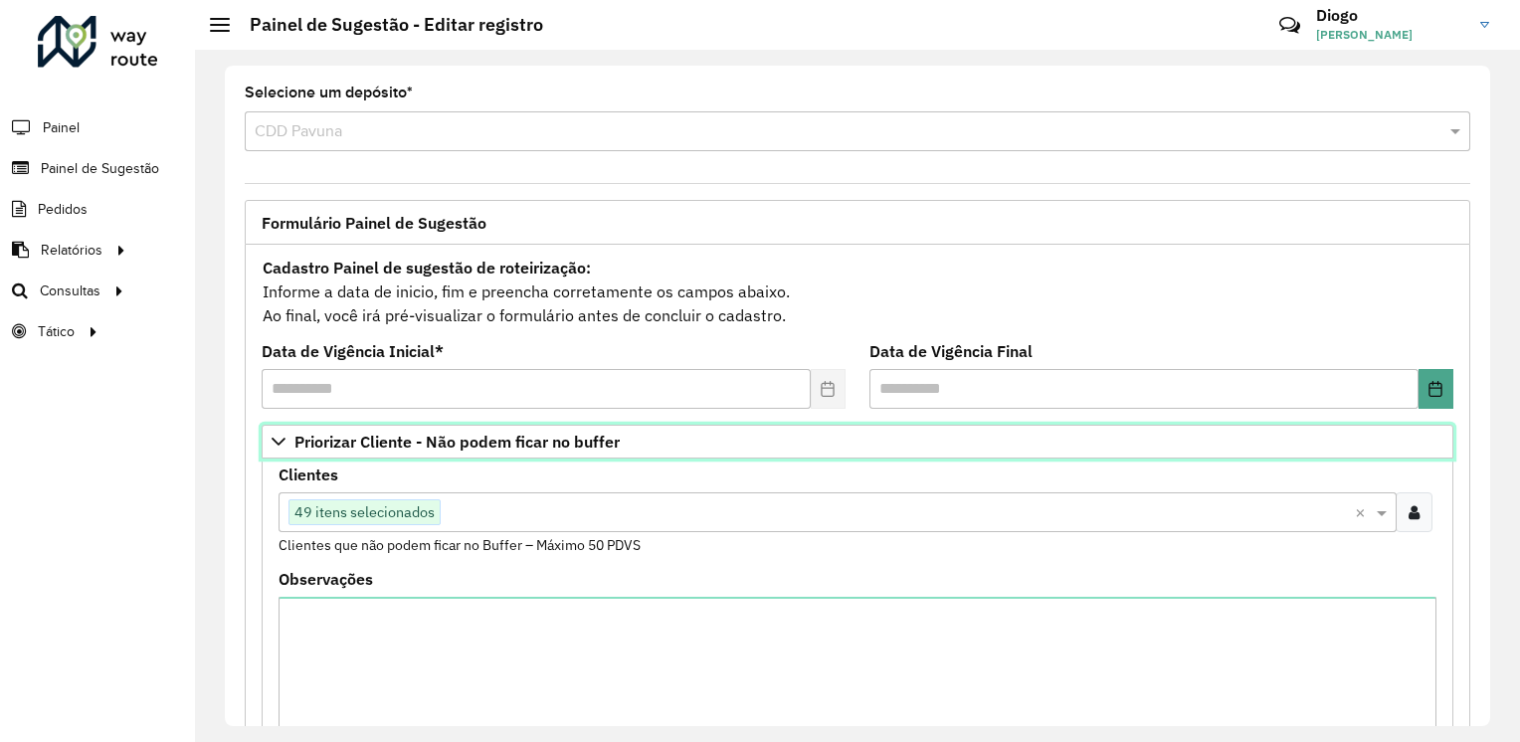
scroll to position [398, 0]
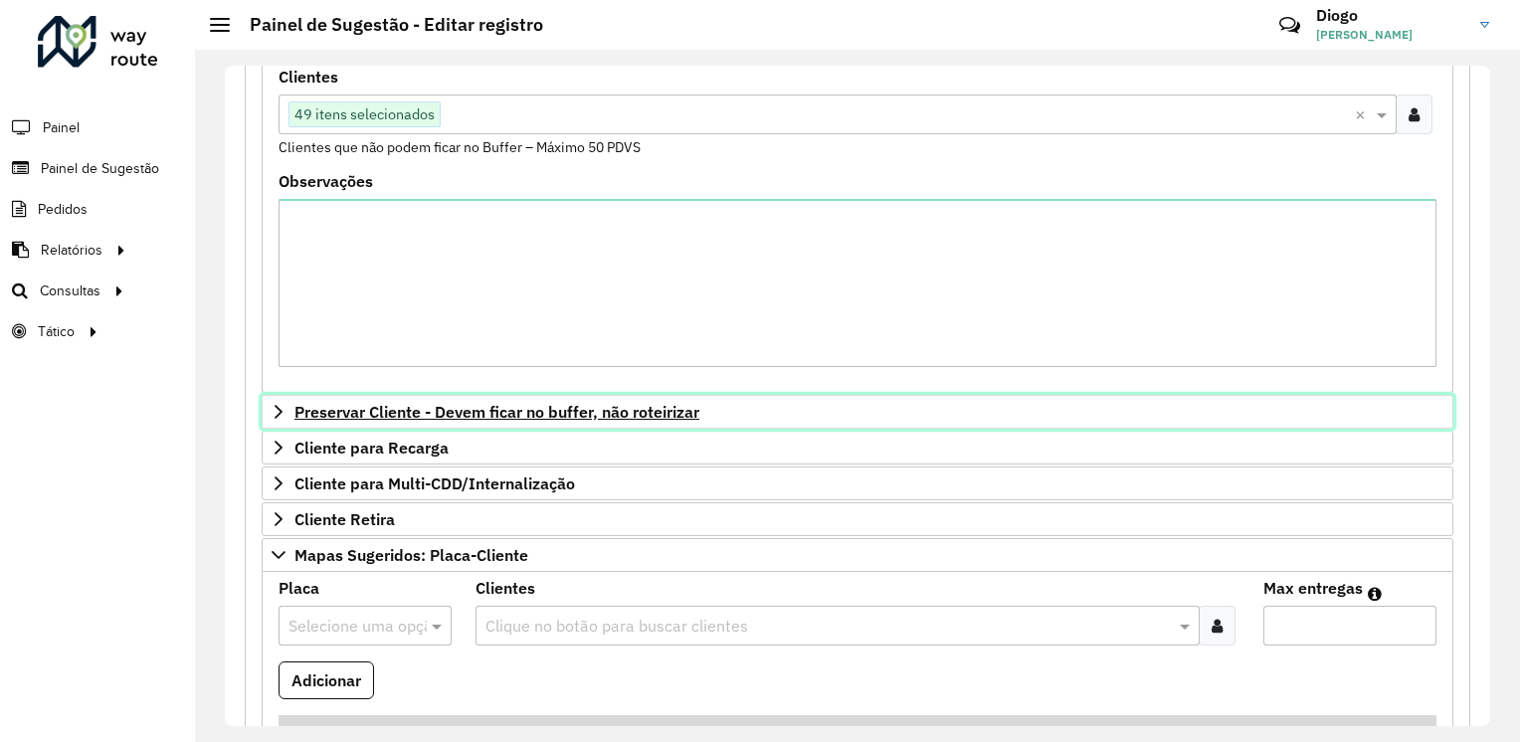
click at [645, 418] on span "Preservar Cliente - Devem ficar no buffer, não roteirizar" at bounding box center [496, 412] width 405 height 16
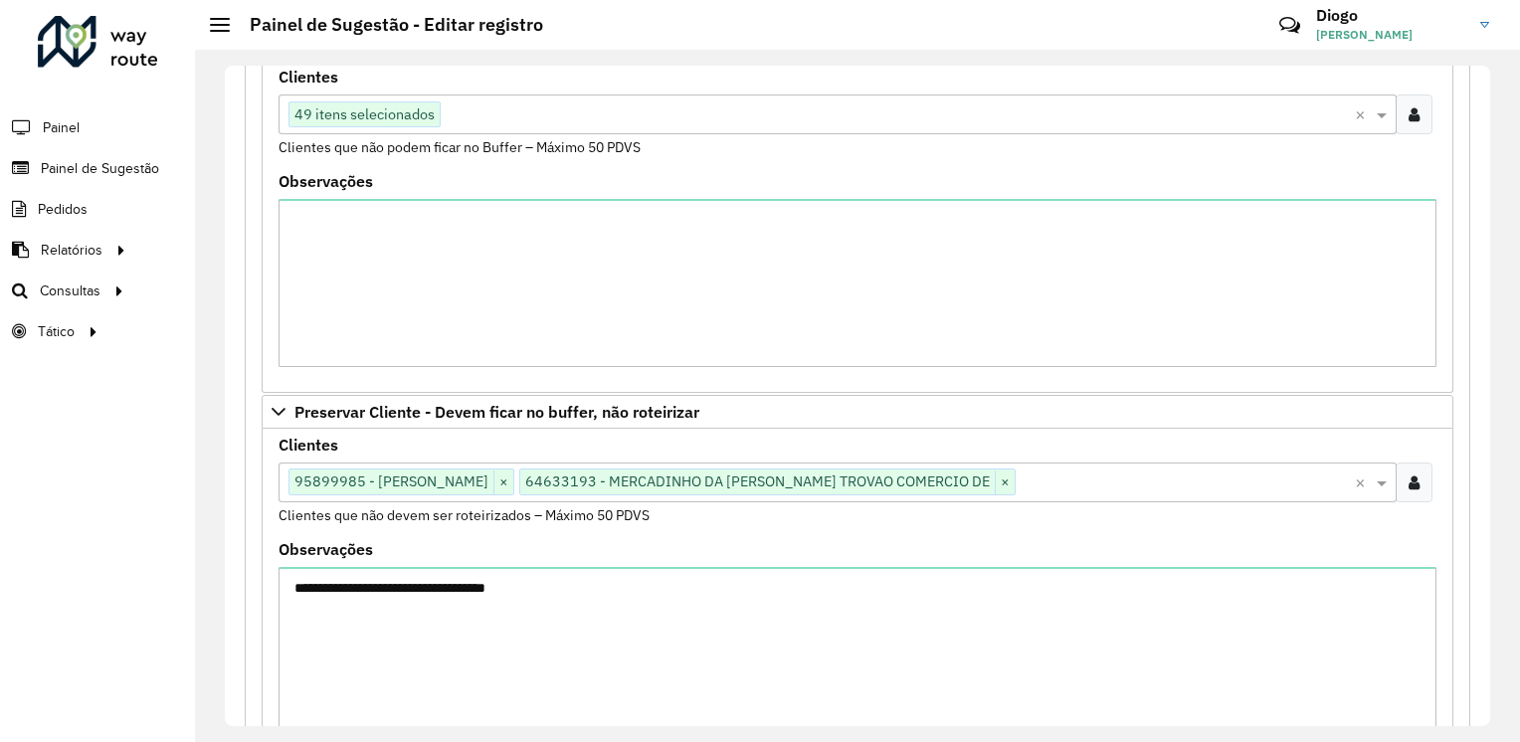
click at [1050, 483] on input "text" at bounding box center [1184, 483] width 339 height 24
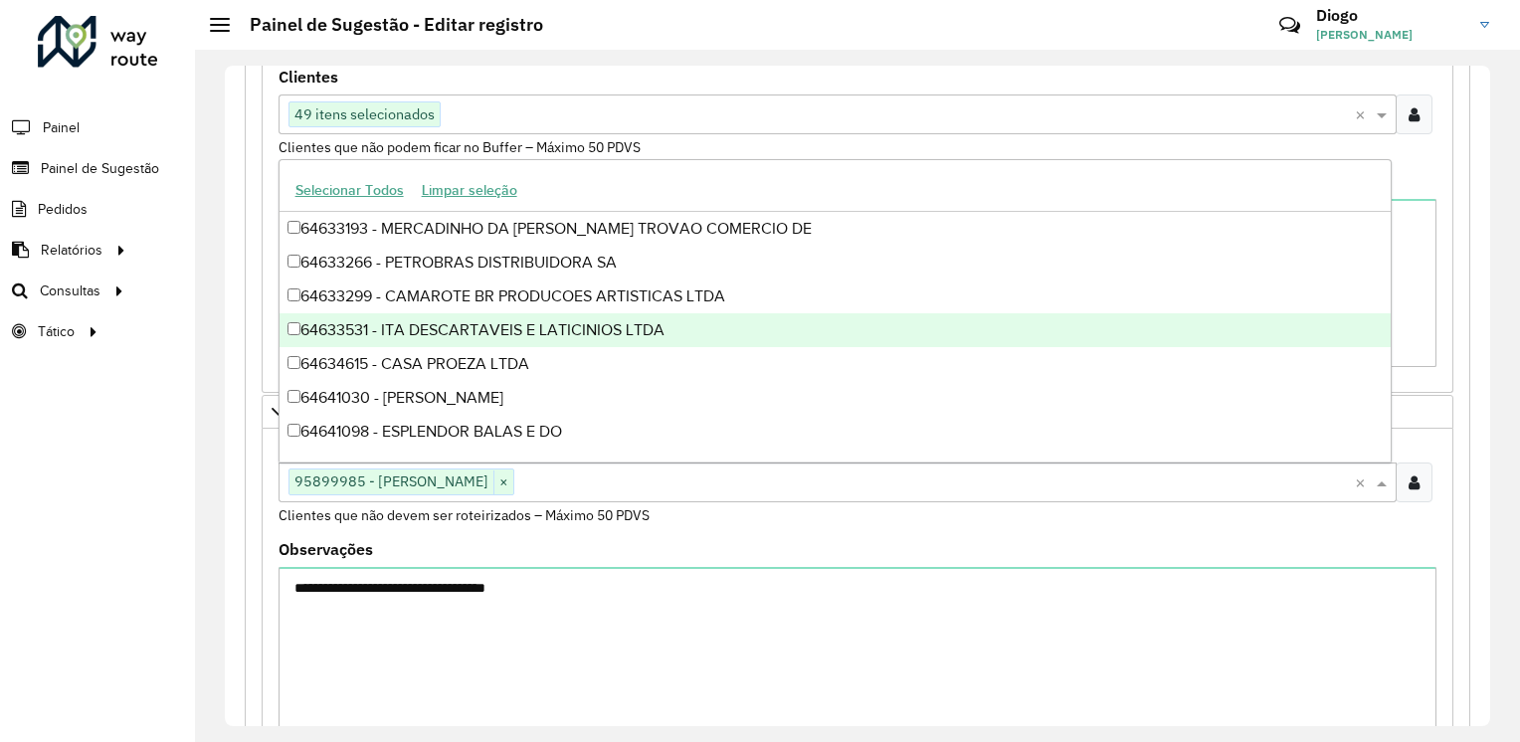
scroll to position [772232, 0]
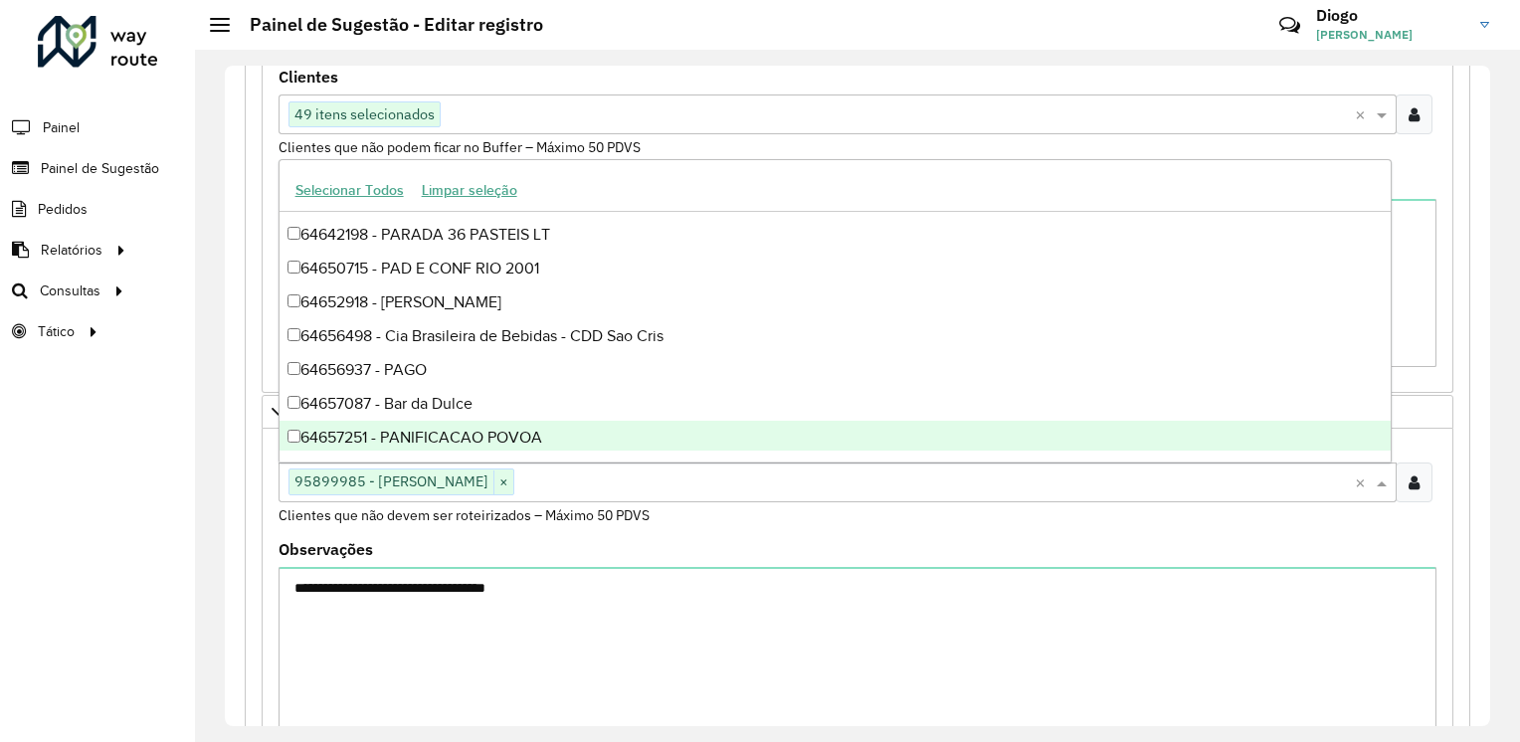
click at [709, 542] on div "**********" at bounding box center [857, 638] width 1158 height 193
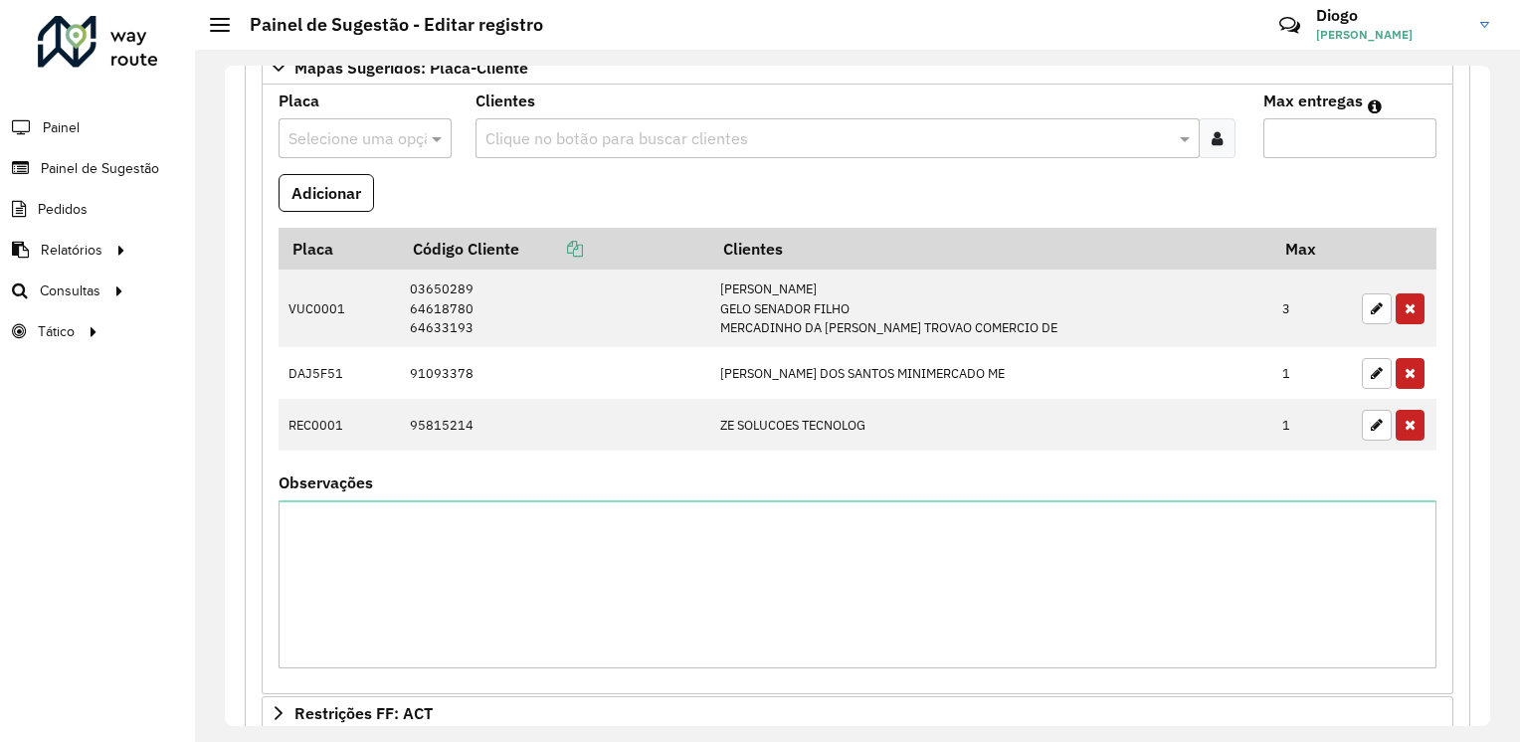
scroll to position [1516, 0]
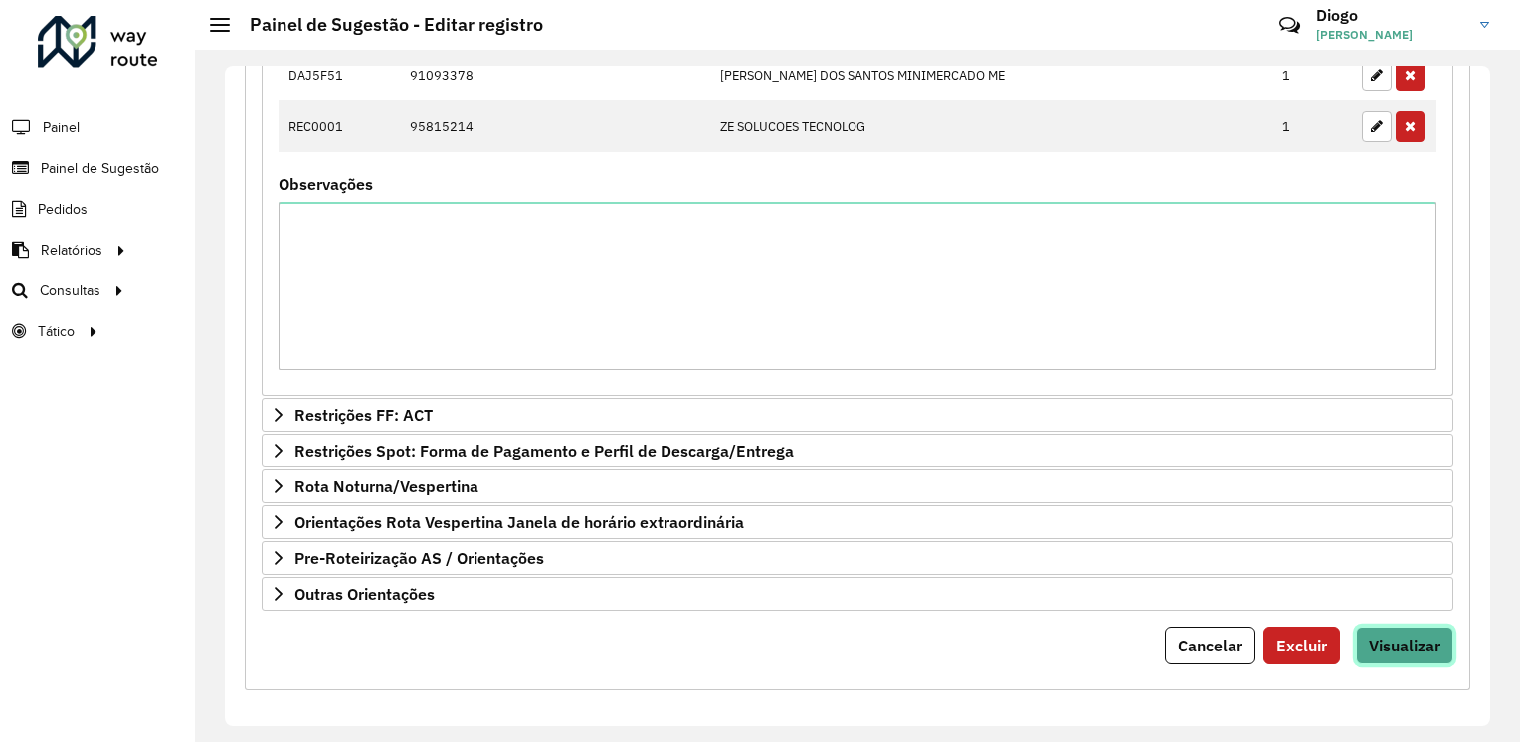
click at [1415, 648] on span "Visualizar" at bounding box center [1404, 645] width 72 height 20
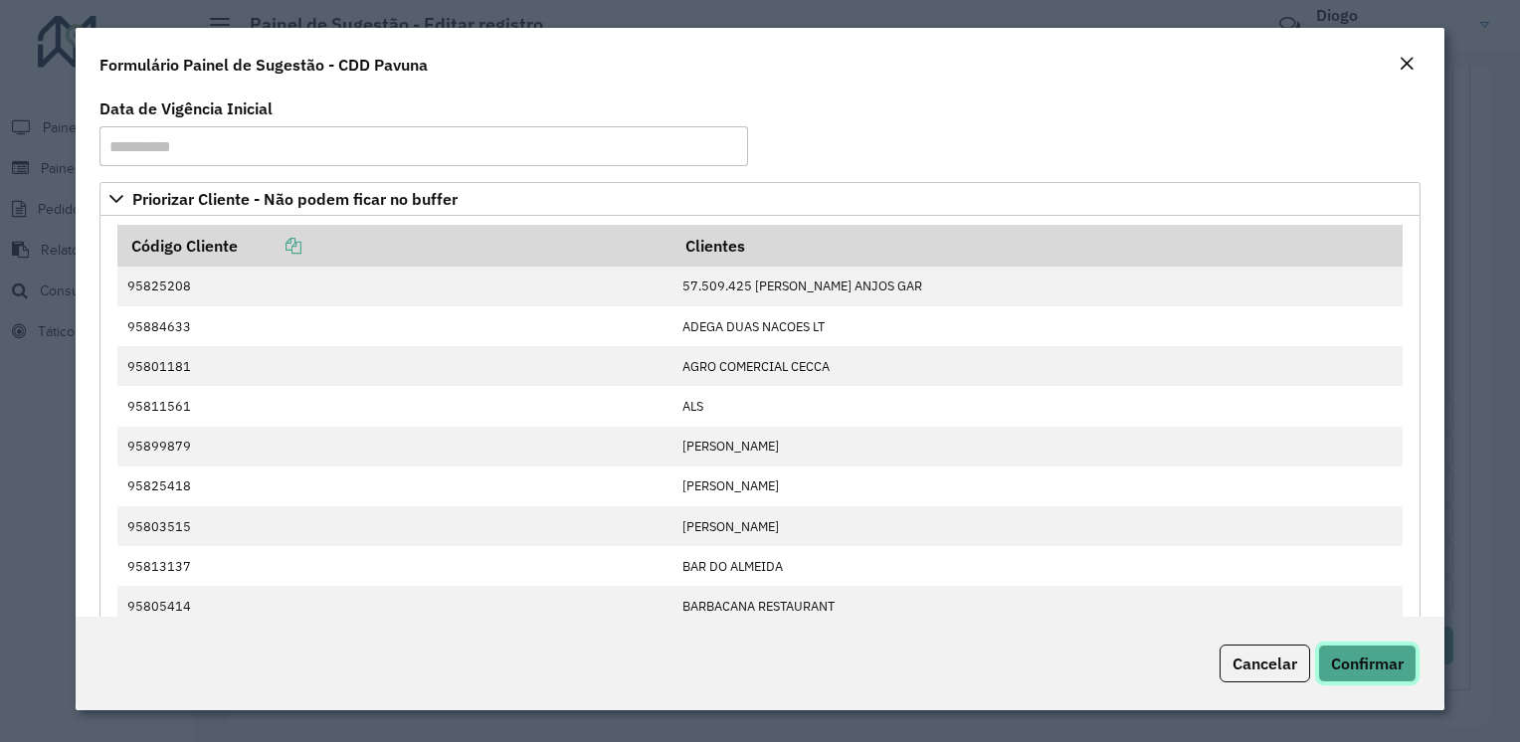
click at [1388, 665] on span "Confirmar" at bounding box center [1367, 663] width 73 height 20
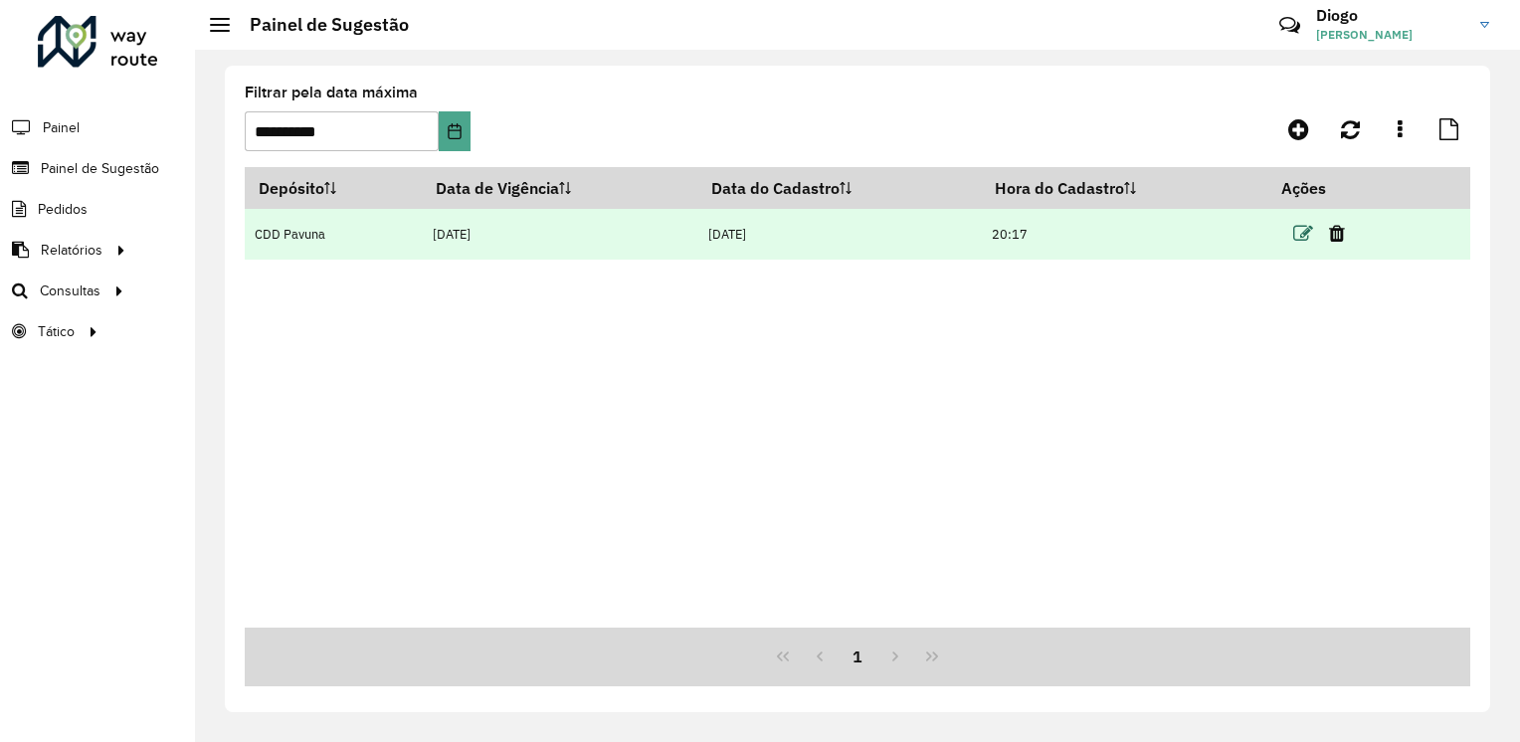
click at [1304, 233] on icon at bounding box center [1303, 234] width 20 height 20
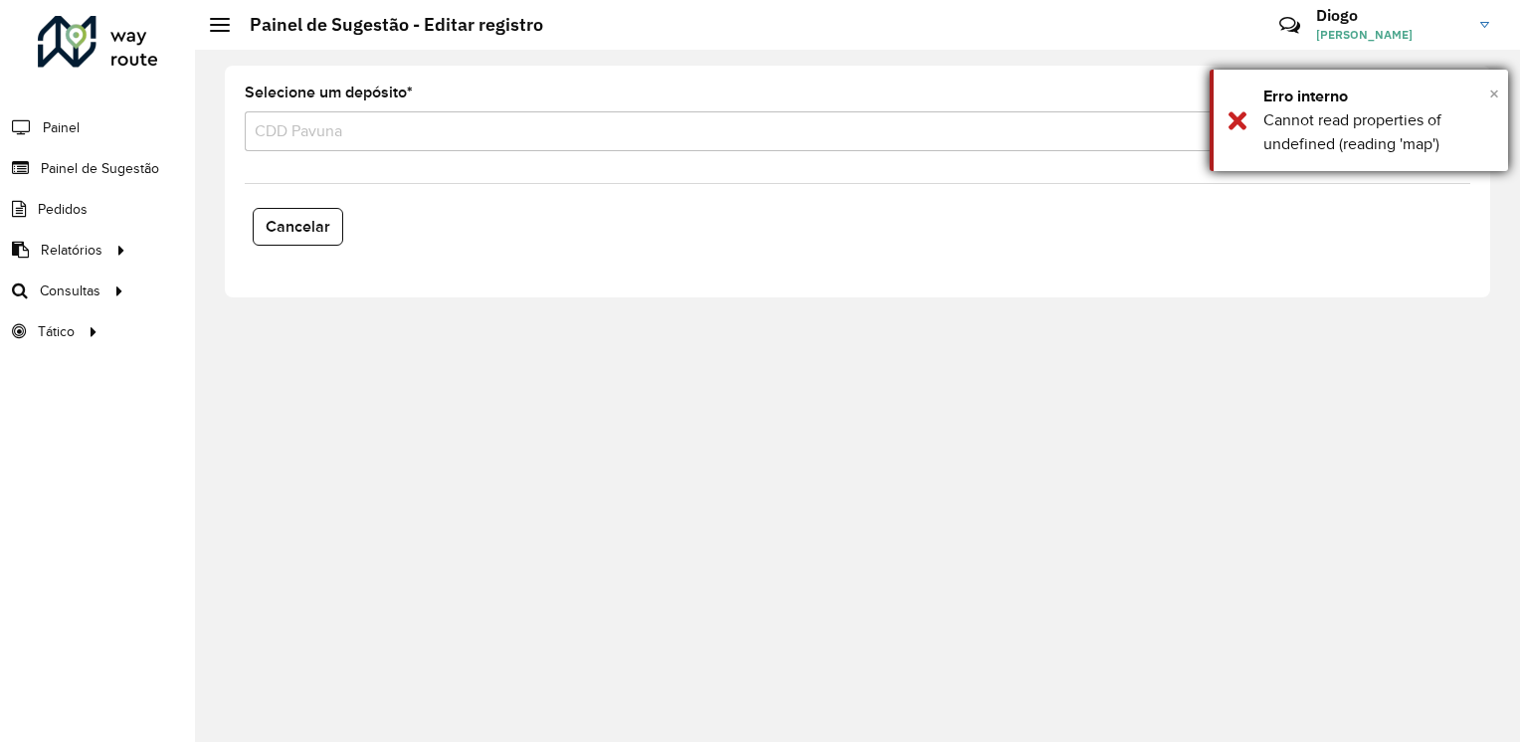
click at [1497, 93] on span "×" at bounding box center [1494, 94] width 10 height 22
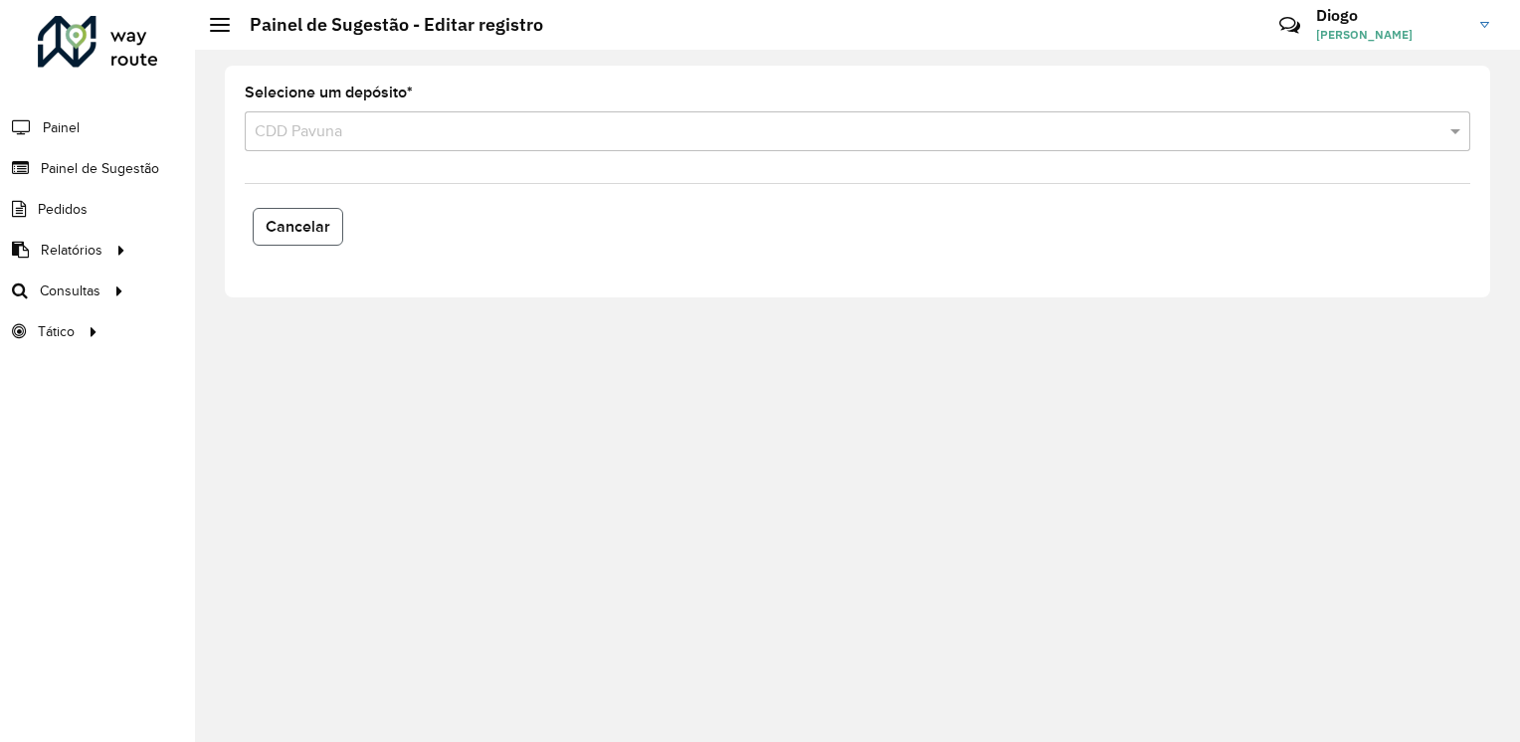
click at [316, 229] on span "Cancelar" at bounding box center [298, 226] width 65 height 17
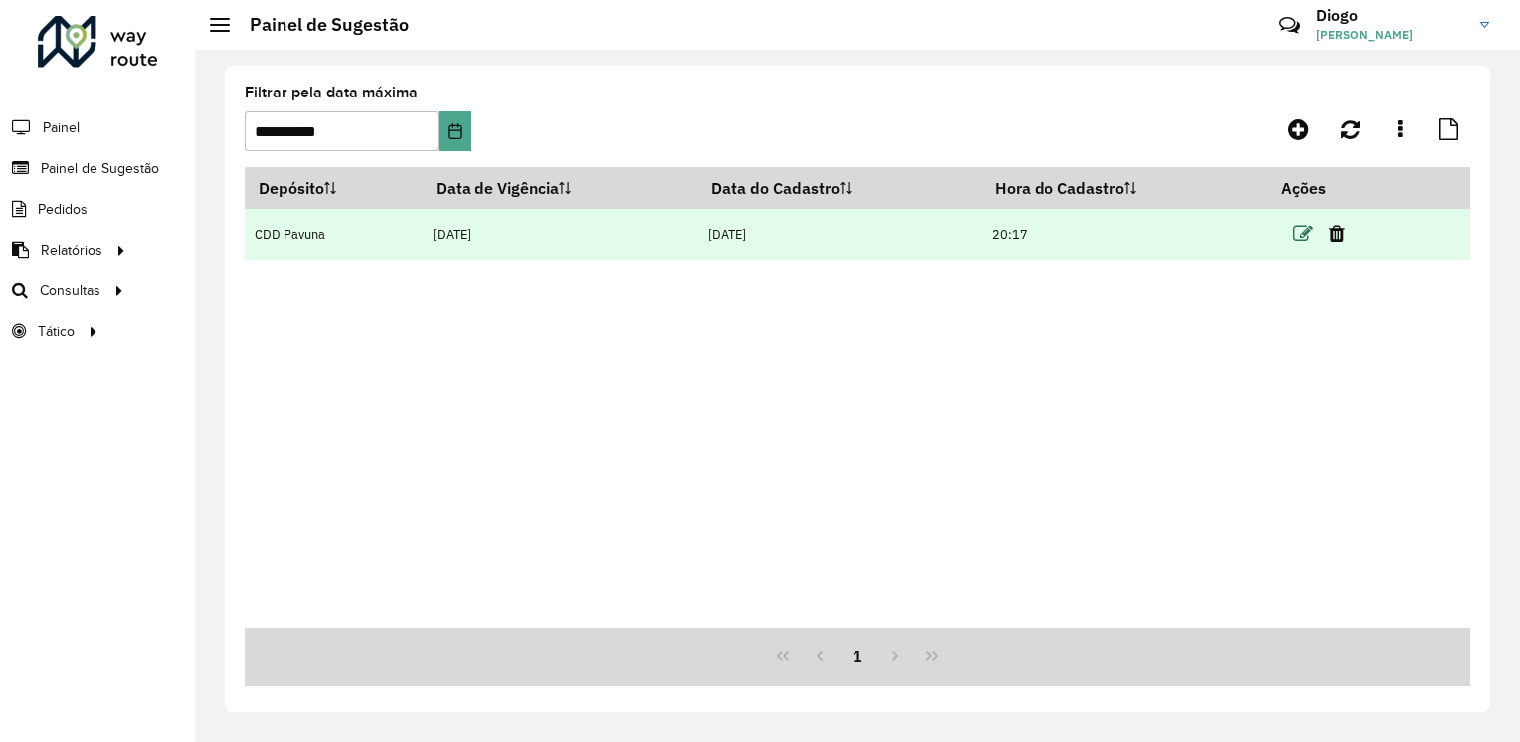
click at [1305, 240] on icon at bounding box center [1303, 234] width 20 height 20
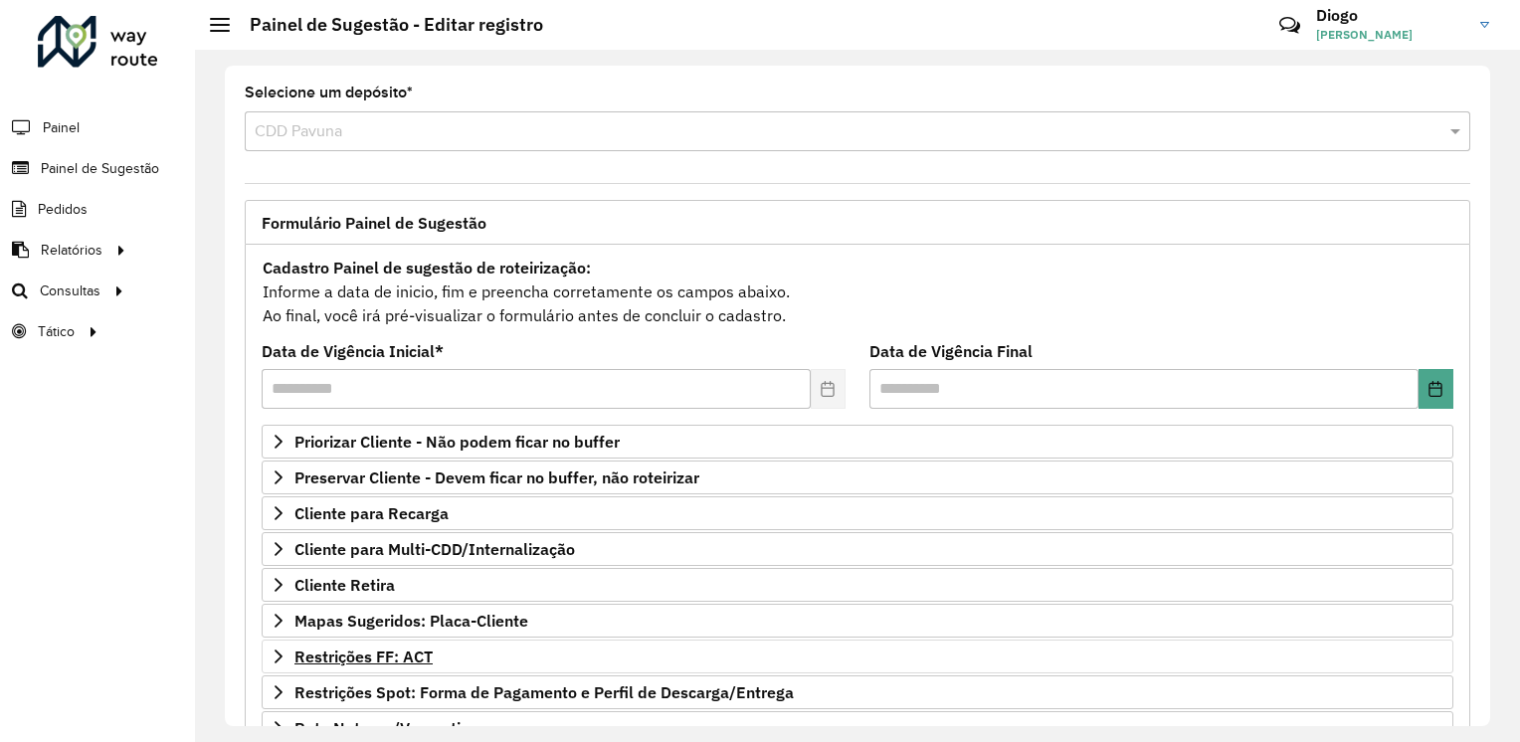
scroll to position [242, 0]
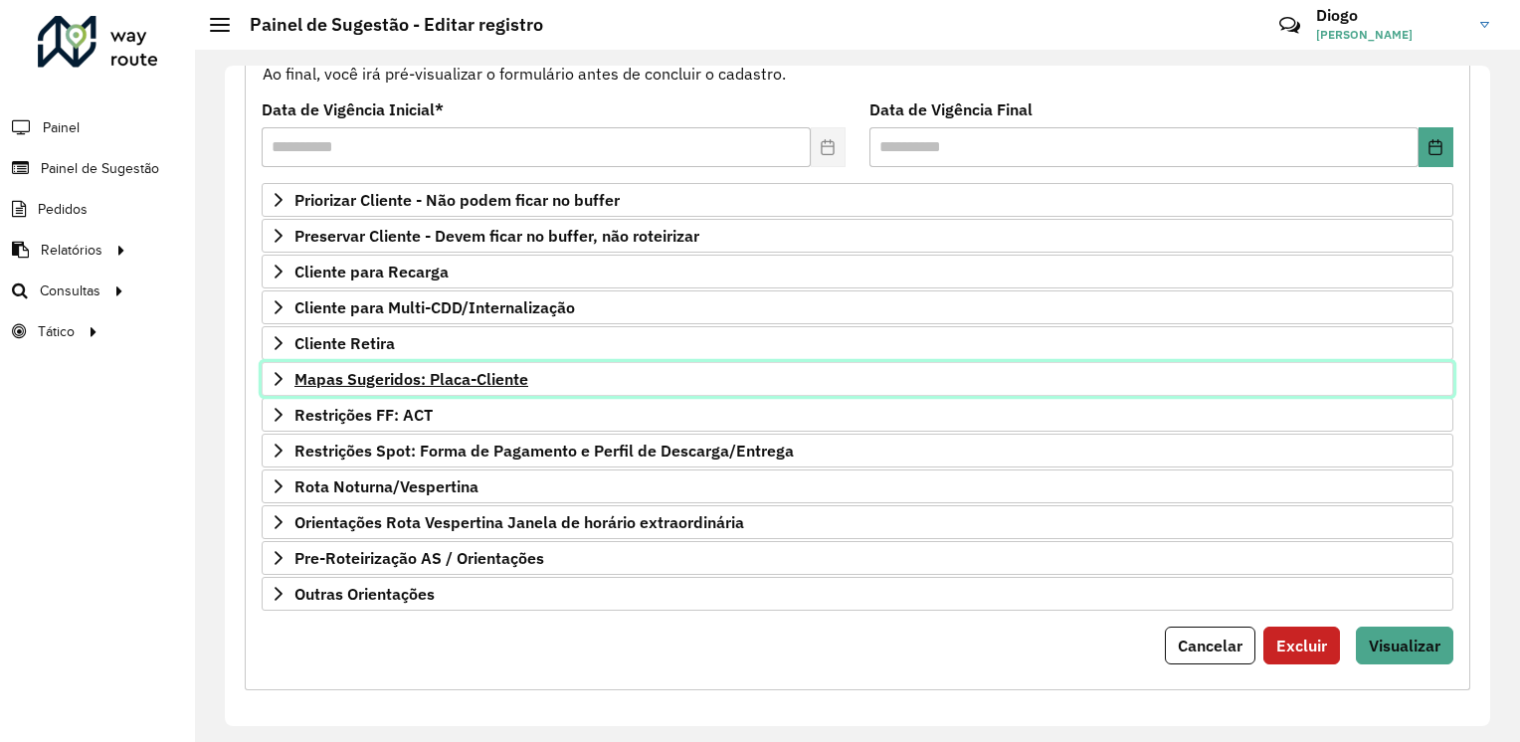
click at [465, 371] on span "Mapas Sugeridos: Placa-Cliente" at bounding box center [411, 379] width 234 height 16
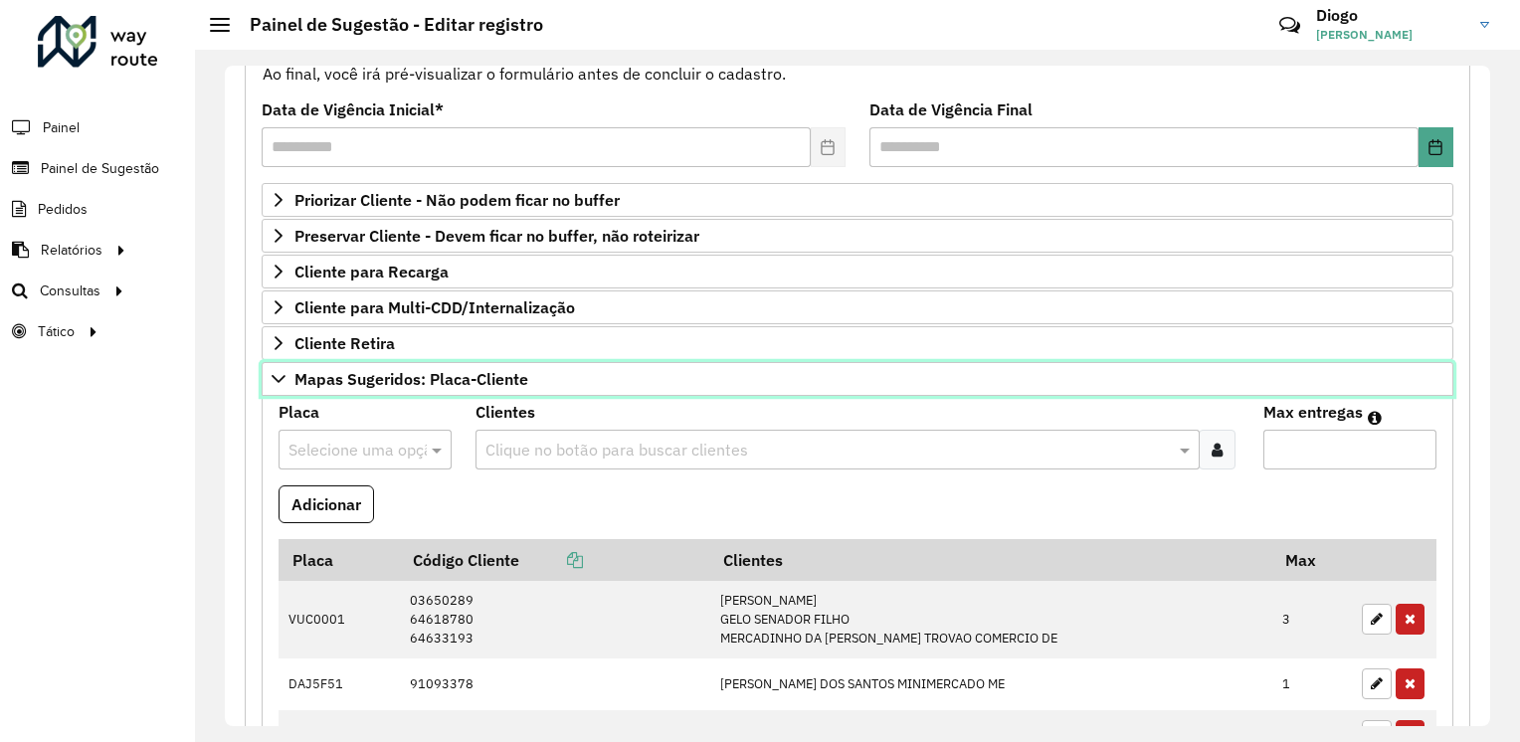
scroll to position [341, 0]
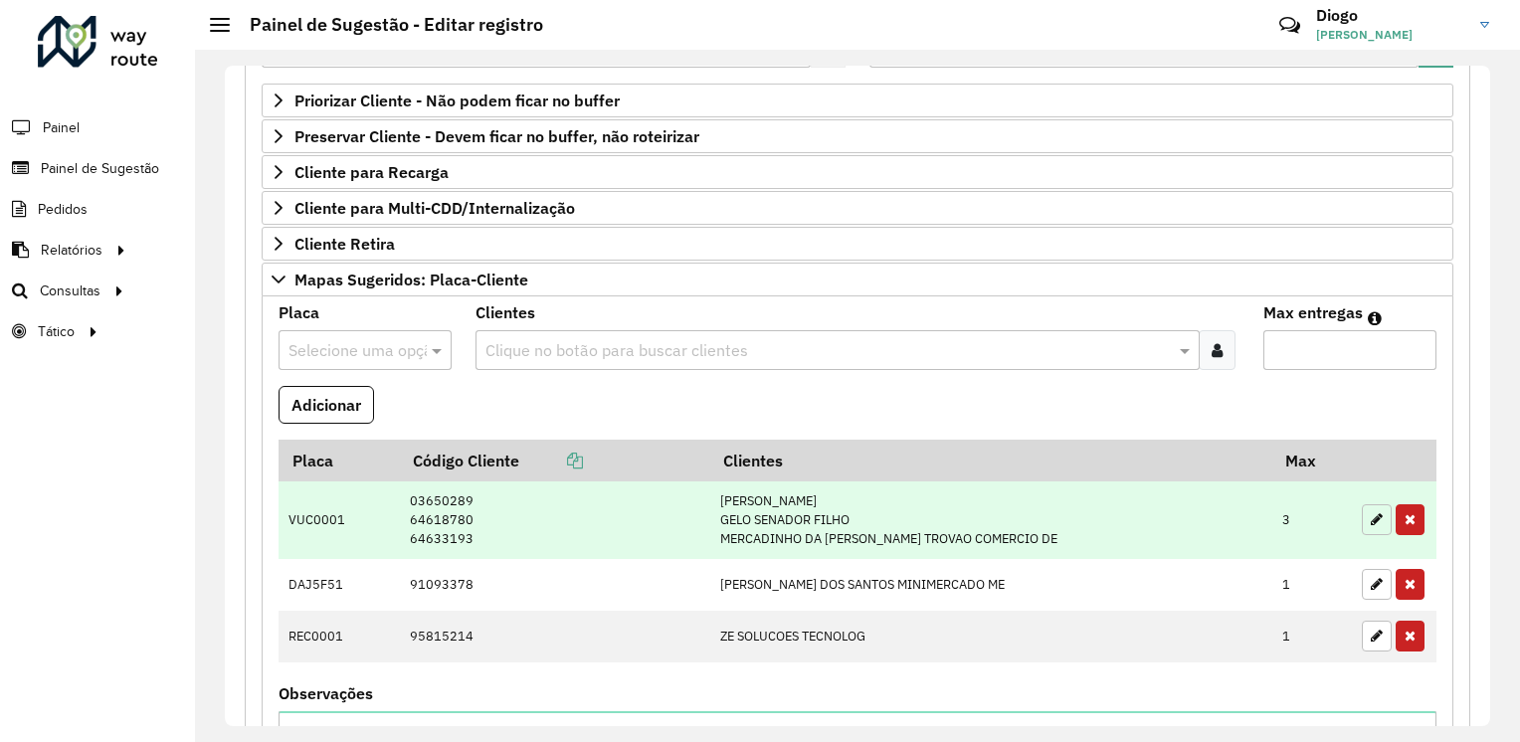
click at [1370, 512] on icon "button" at bounding box center [1376, 519] width 12 height 14
type input "*"
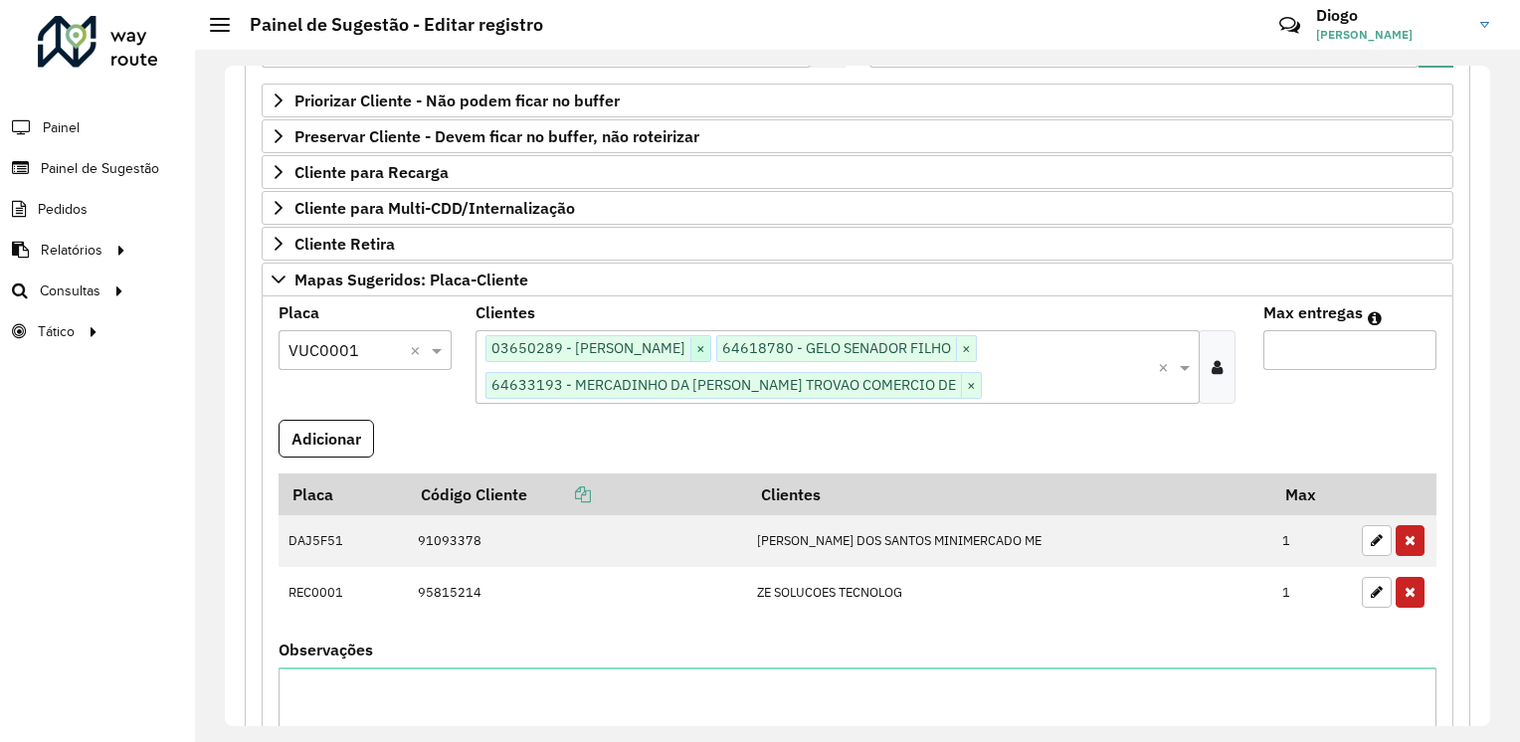
click at [710, 344] on span "×" at bounding box center [700, 349] width 20 height 24
click at [354, 435] on button "Adicionar" at bounding box center [325, 439] width 95 height 38
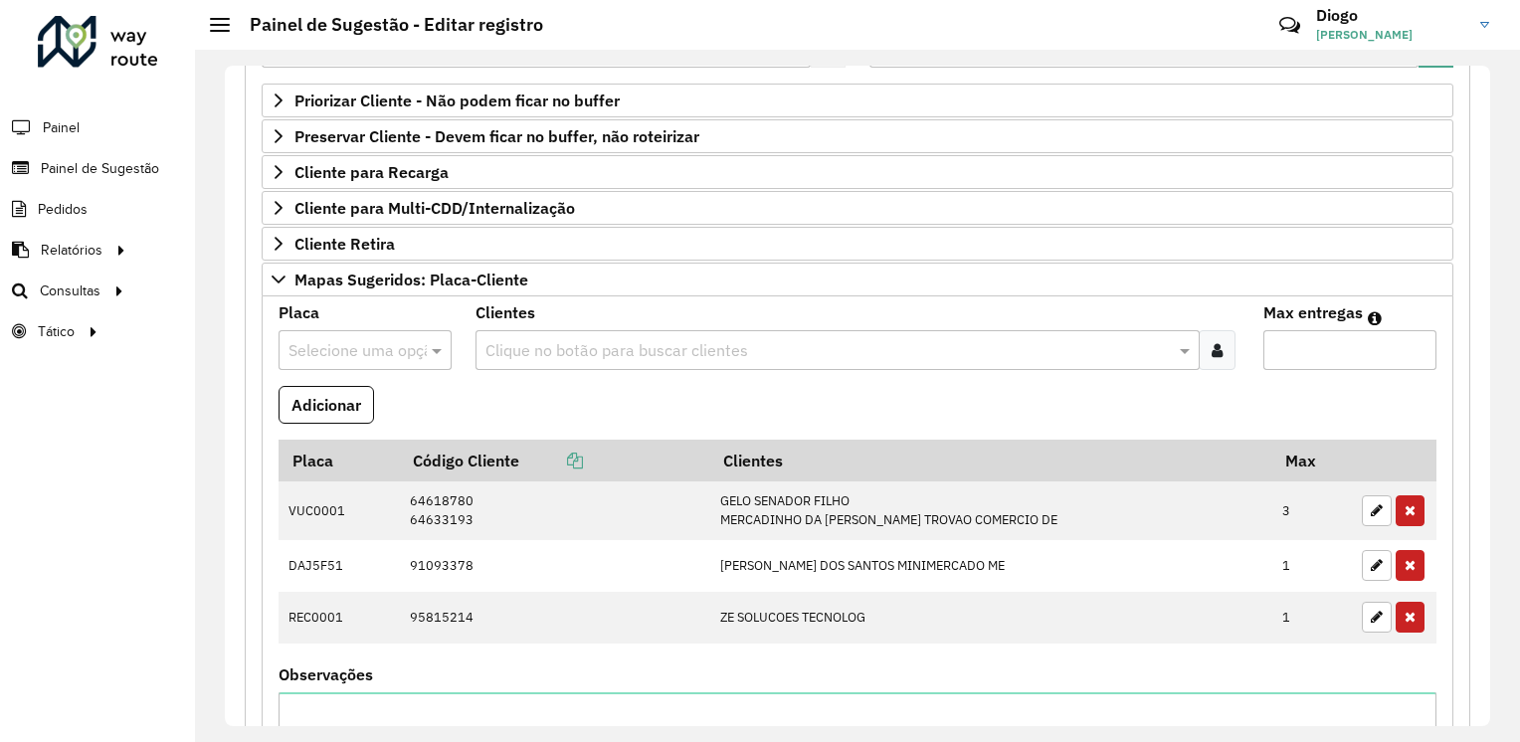
click at [394, 343] on input "text" at bounding box center [344, 351] width 113 height 24
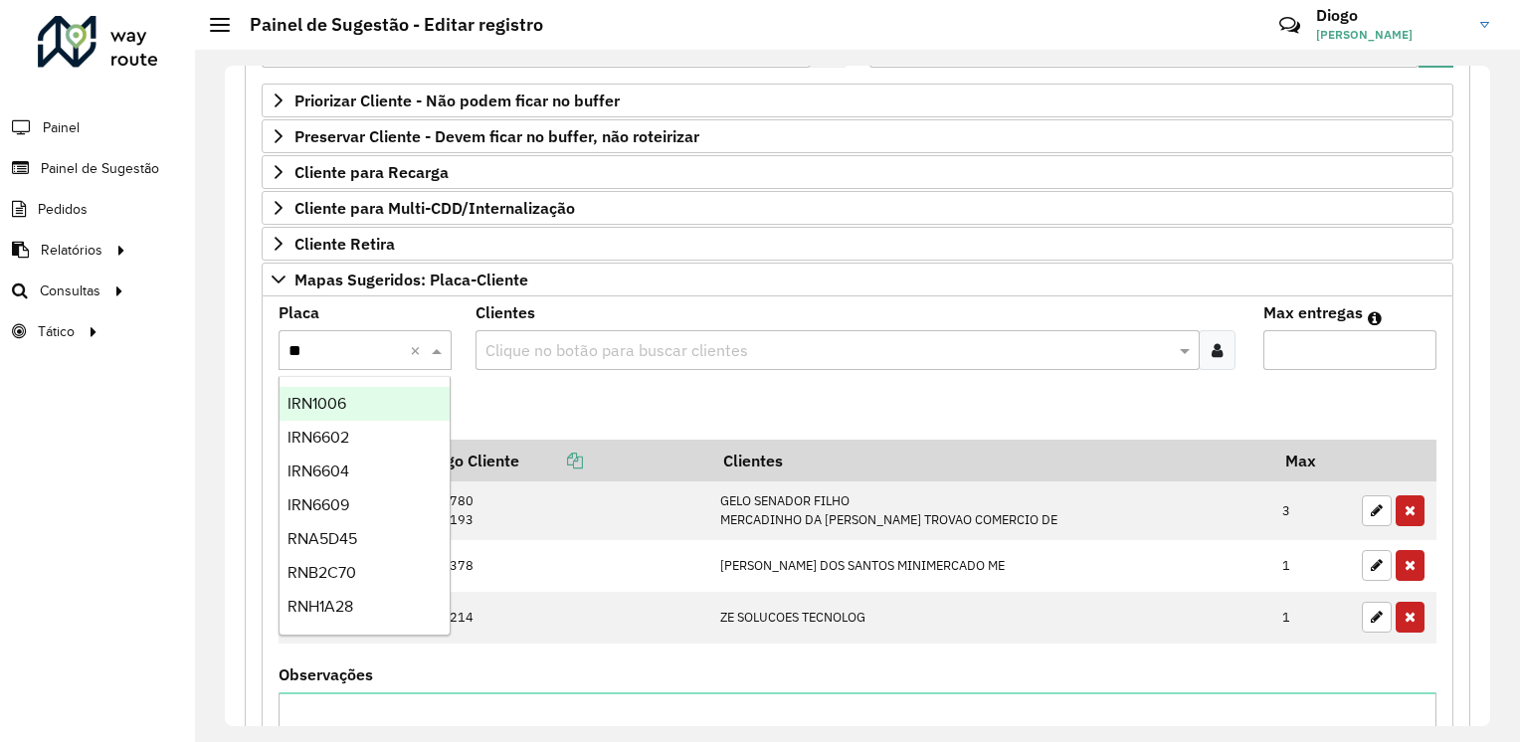
type input "***"
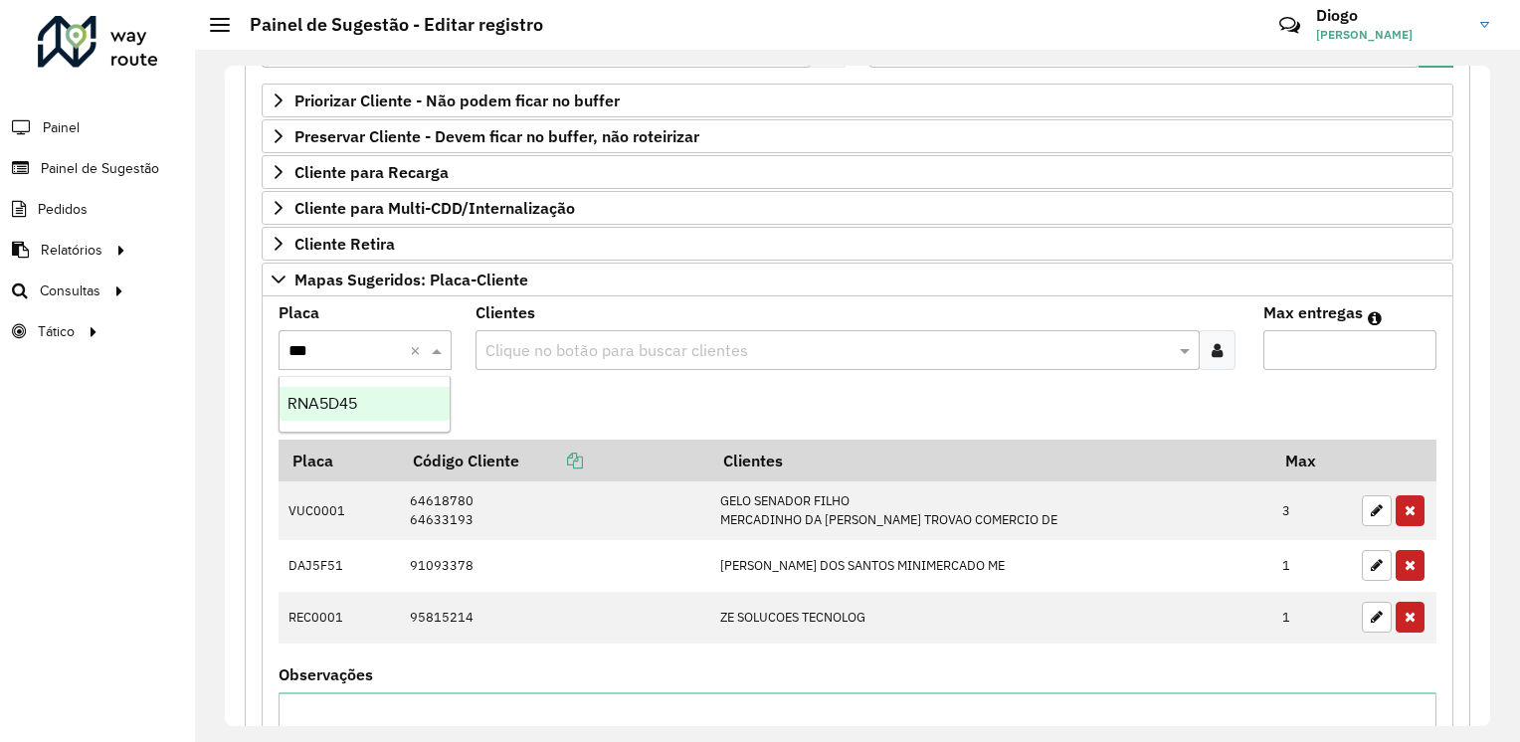
click at [393, 404] on div "RNA5D45" at bounding box center [364, 404] width 170 height 34
click at [572, 342] on input "text" at bounding box center [827, 351] width 694 height 24
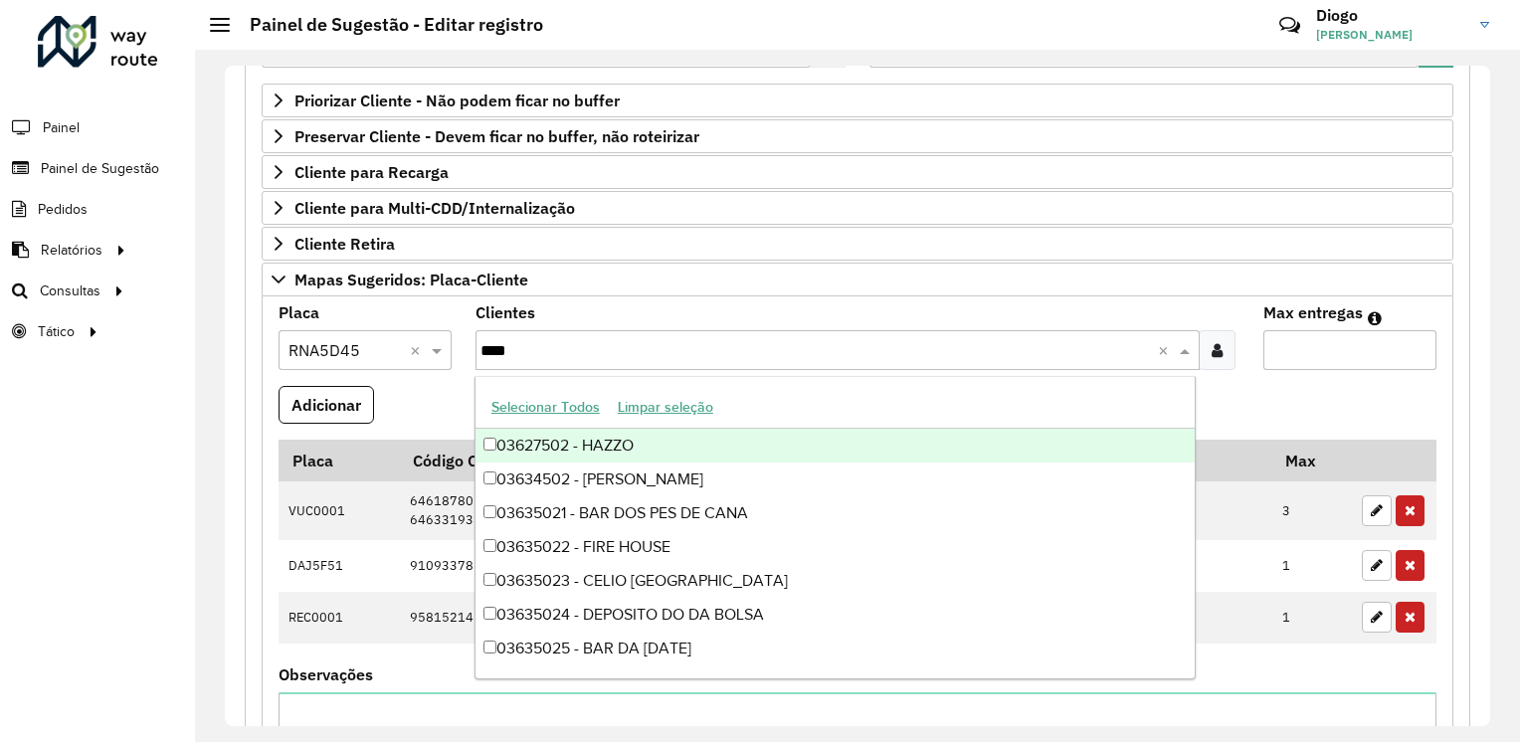
type input "*****"
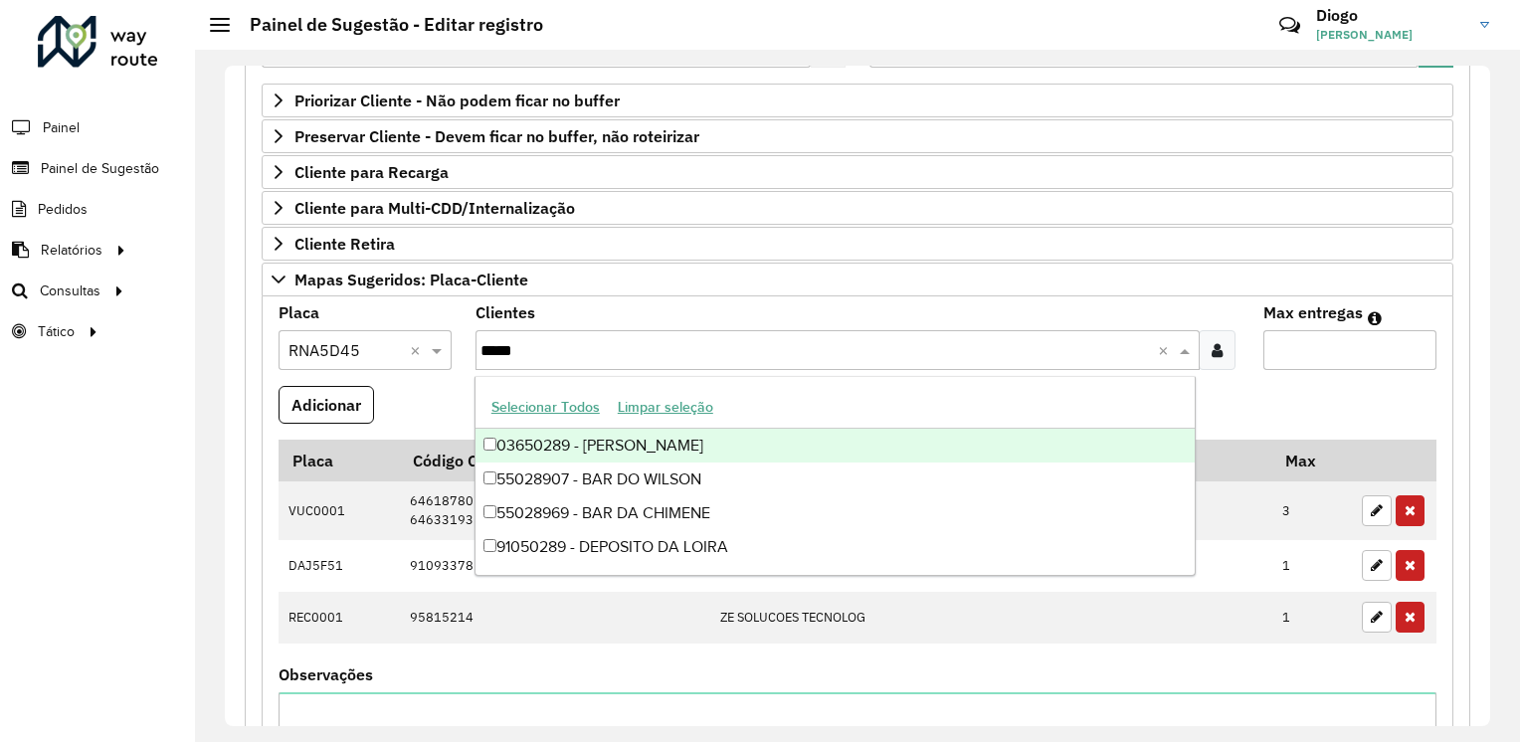
click at [783, 446] on div "03650289 - [PERSON_NAME]" at bounding box center [834, 446] width 719 height 34
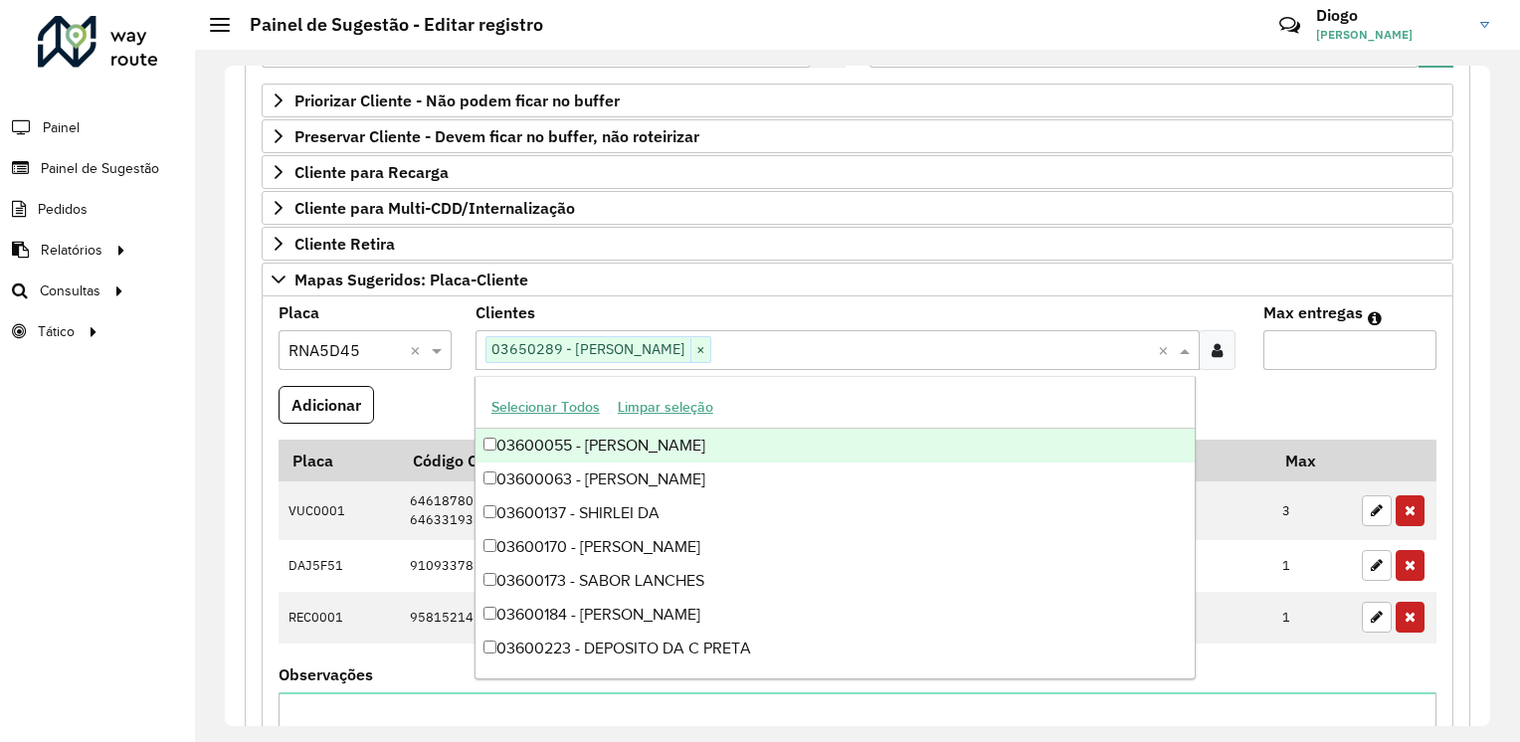
click at [1324, 357] on input "Max entregas" at bounding box center [1349, 350] width 173 height 40
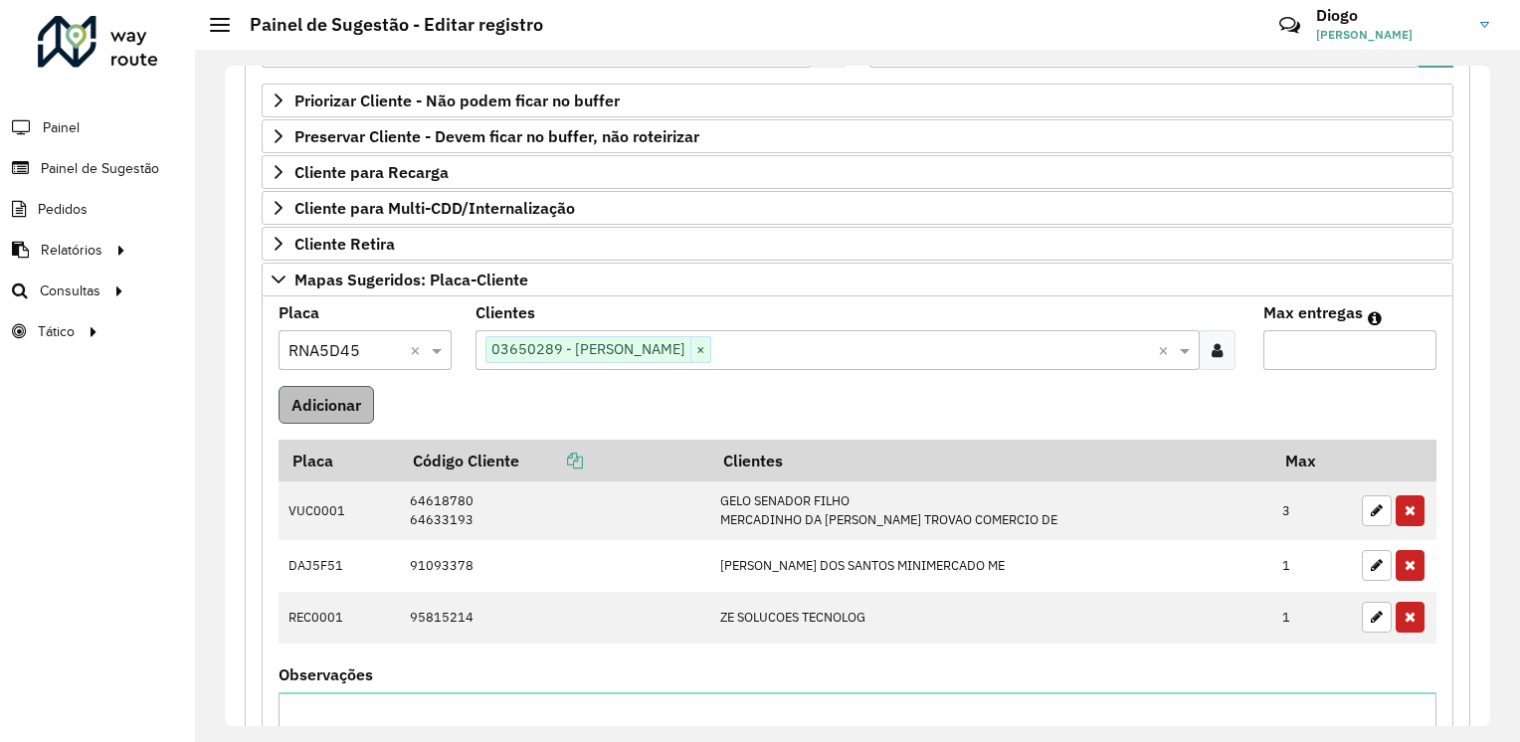
type input "*"
click at [343, 390] on button "Adicionar" at bounding box center [325, 405] width 95 height 38
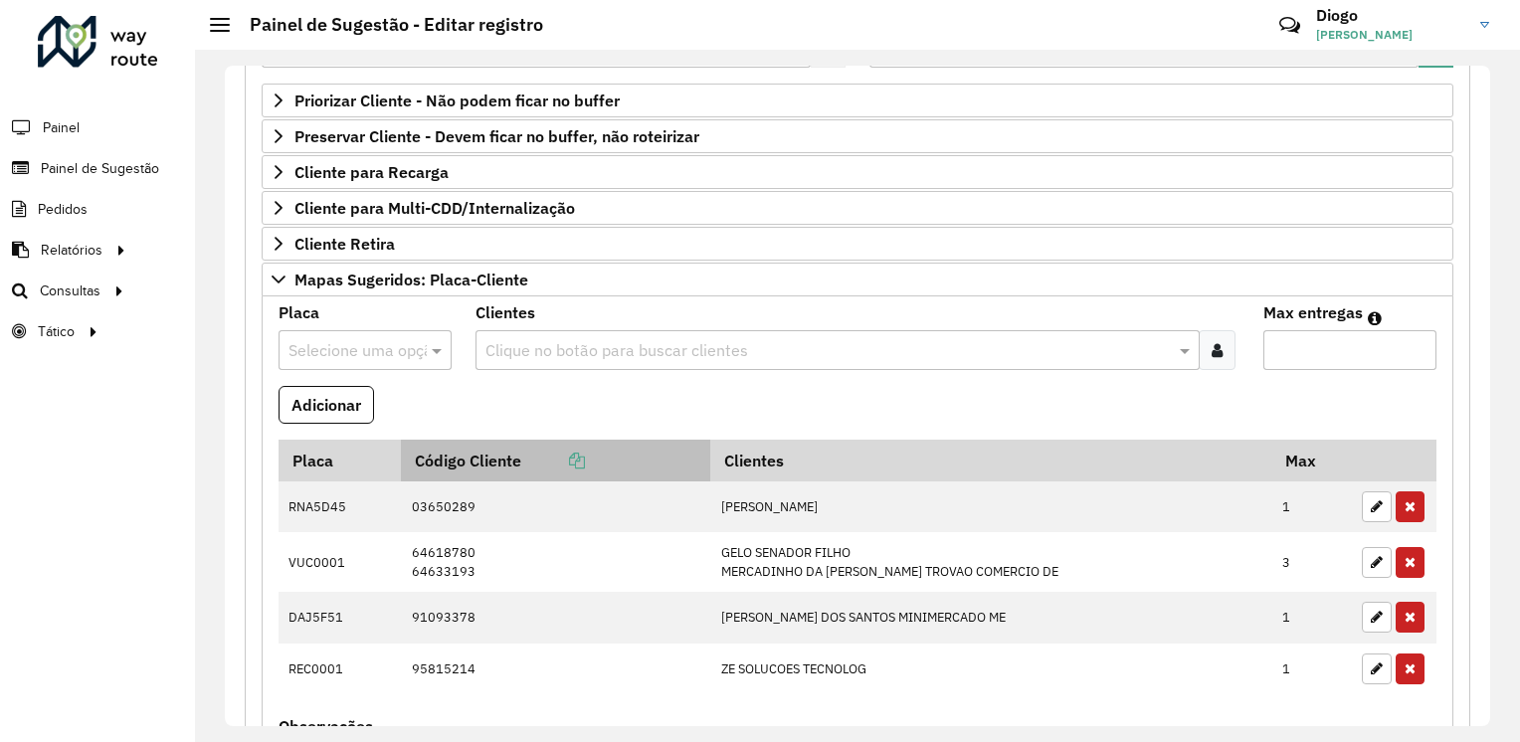
scroll to position [441, 0]
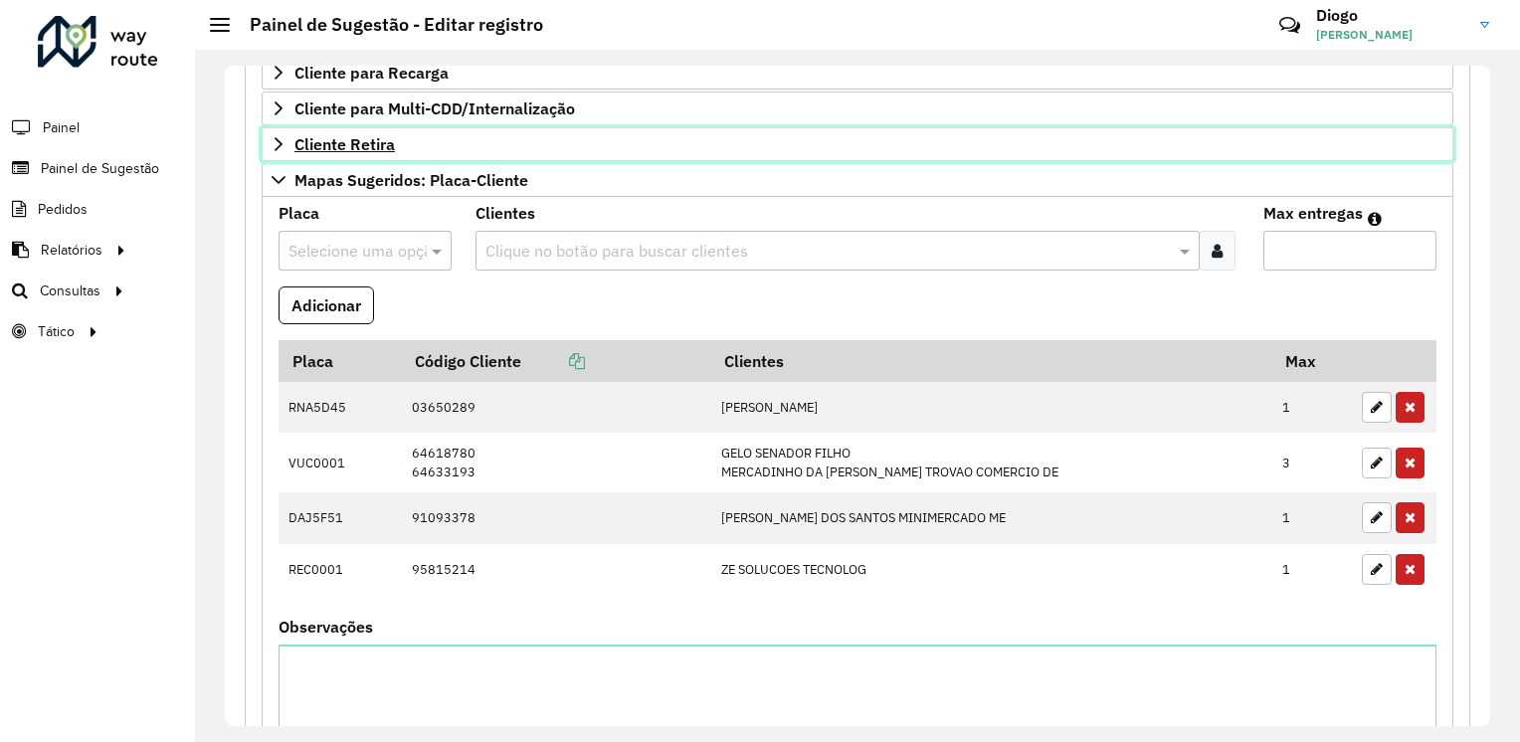
click at [508, 149] on link "Cliente Retira" at bounding box center [857, 144] width 1191 height 34
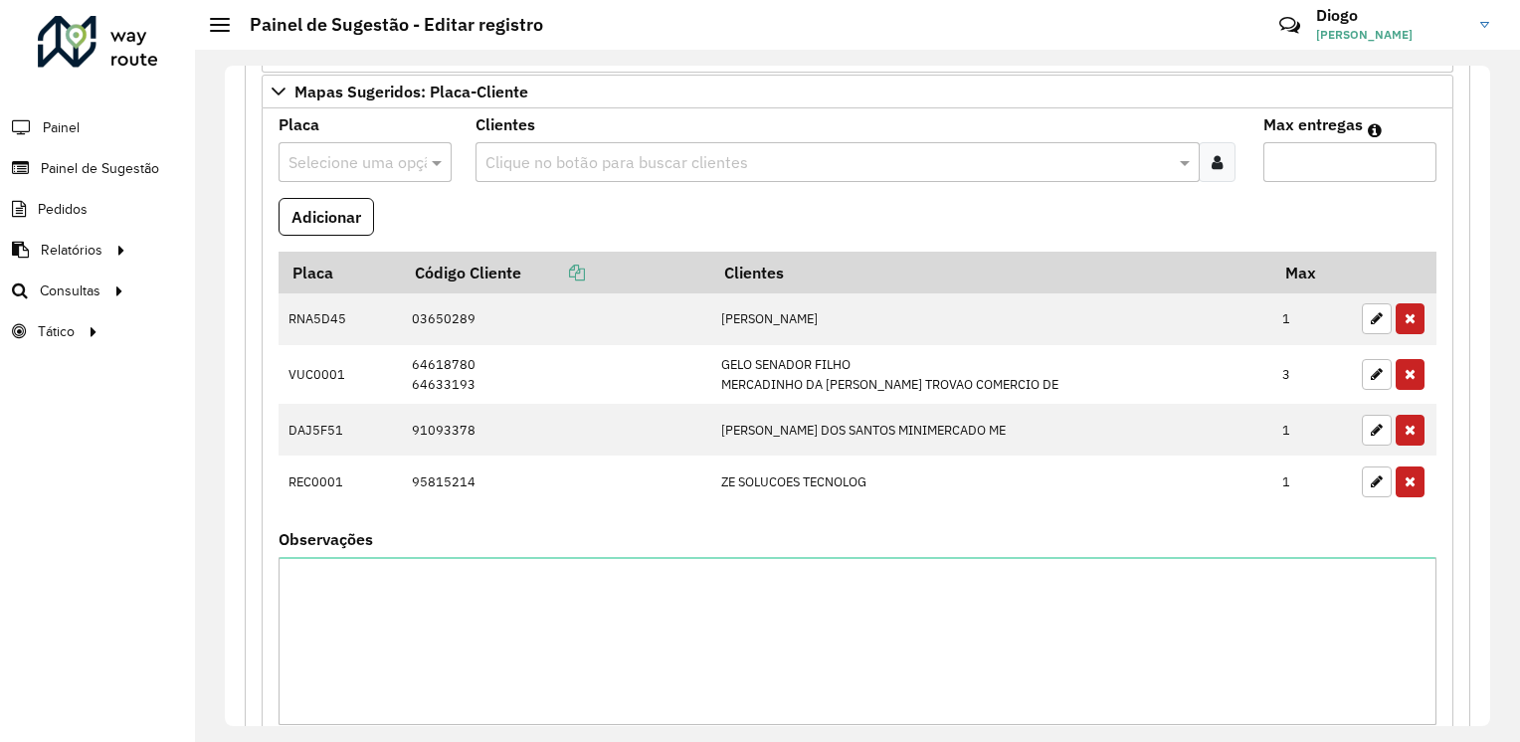
scroll to position [1391, 0]
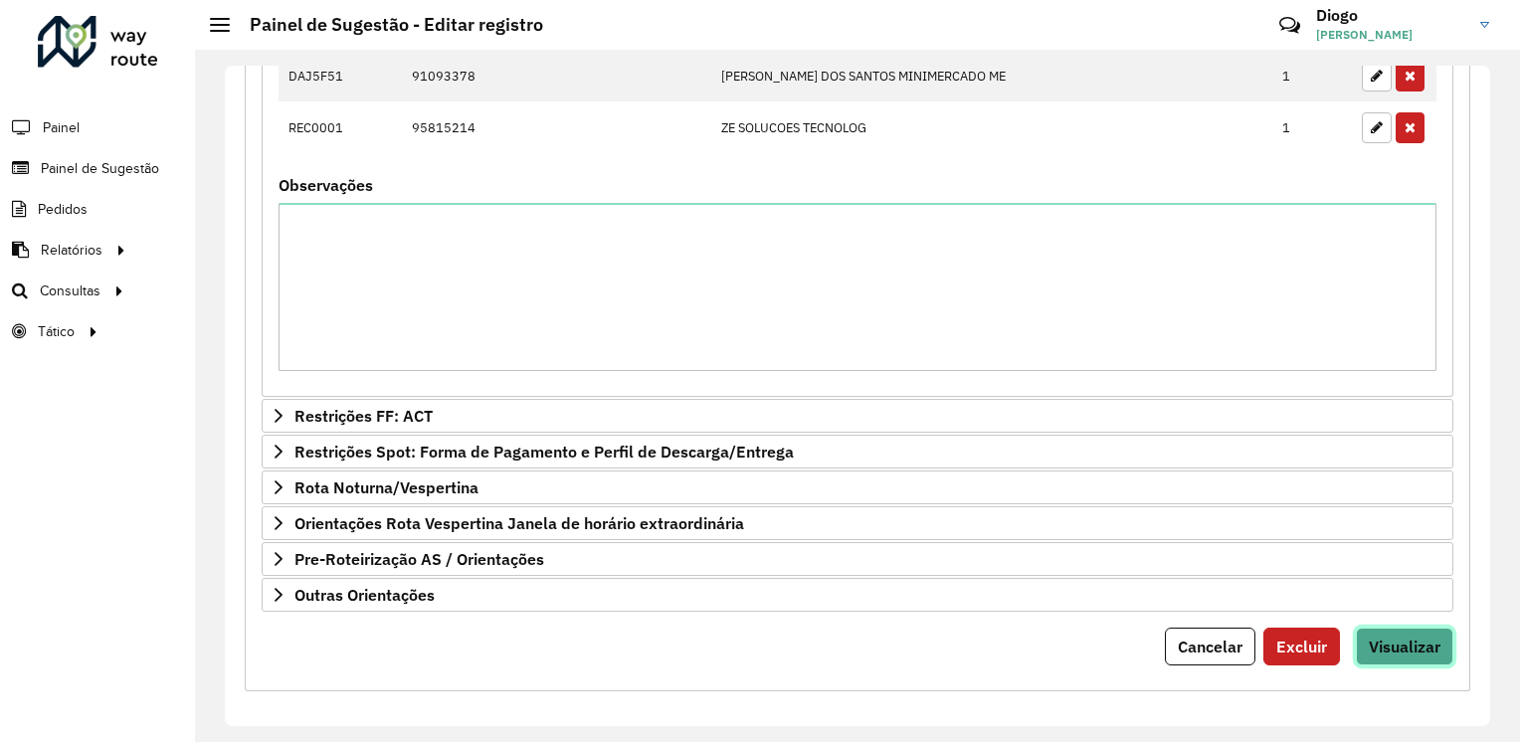
click at [1375, 641] on span "Visualizar" at bounding box center [1404, 646] width 72 height 20
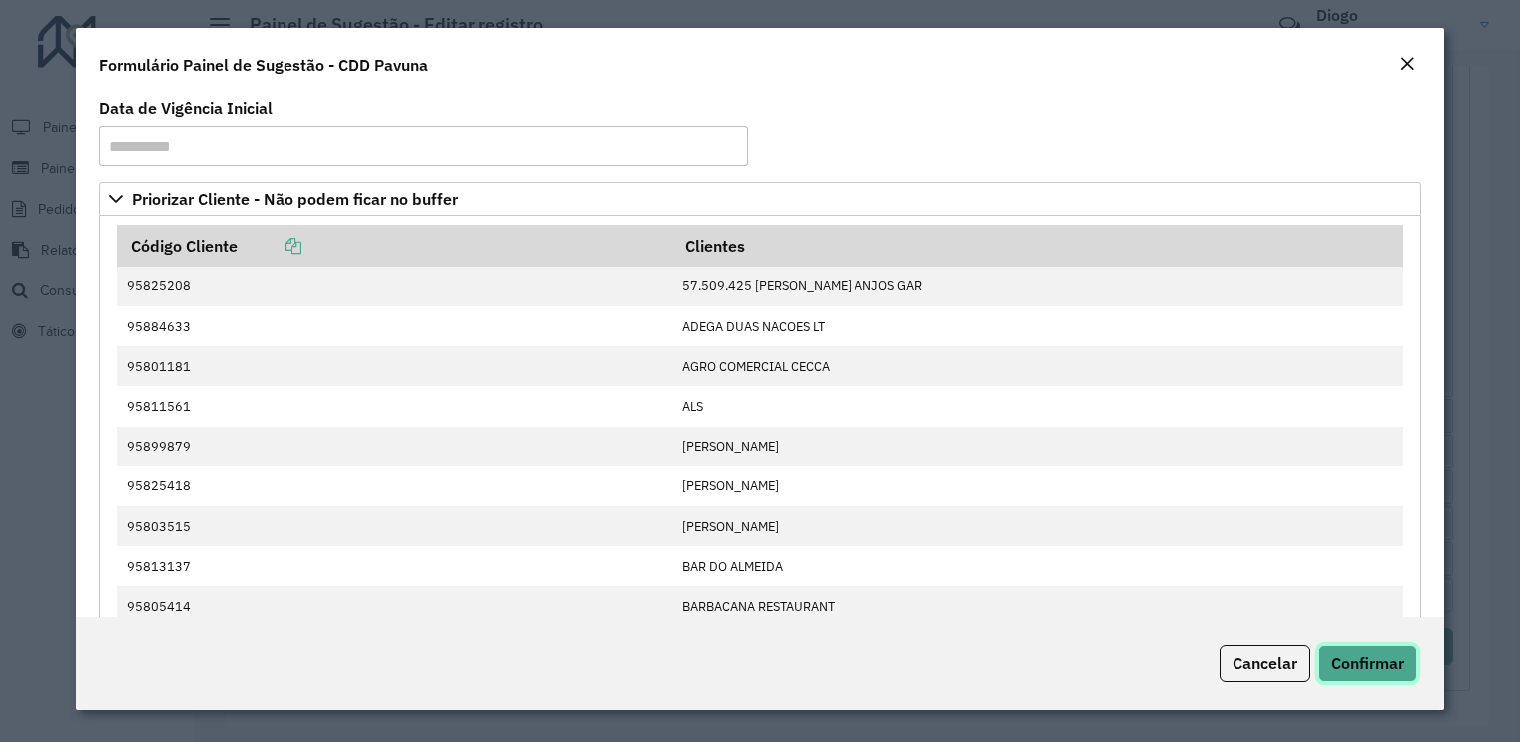
click at [1364, 662] on span "Confirmar" at bounding box center [1367, 663] width 73 height 20
